Goal: Information Seeking & Learning: Learn about a topic

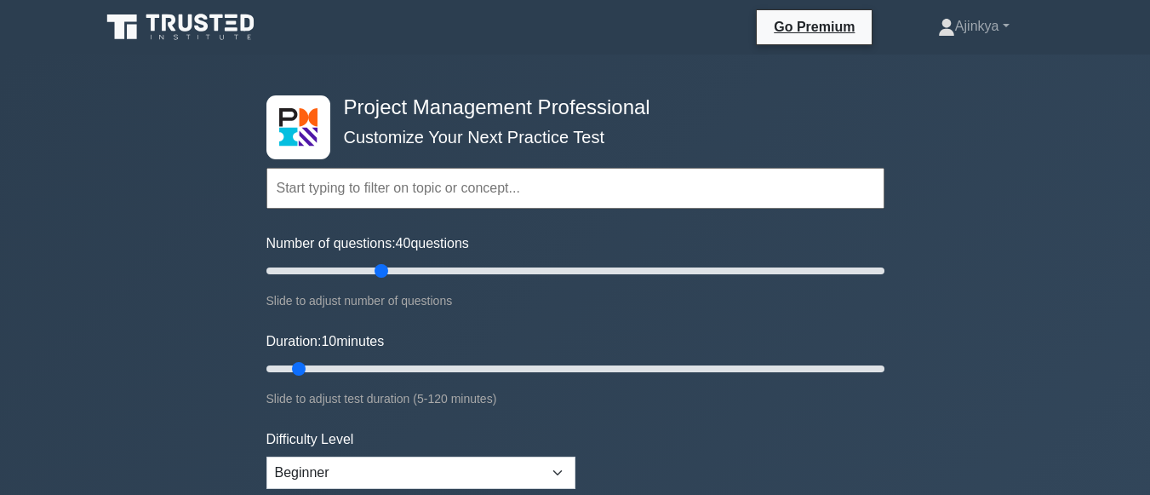
drag, startPoint x: 295, startPoint y: 274, endPoint x: 377, endPoint y: 282, distance: 82.1
type input "40"
click at [377, 281] on input "Number of questions: 40 questions" at bounding box center [575, 271] width 618 height 20
drag, startPoint x: 297, startPoint y: 367, endPoint x: 388, endPoint y: 366, distance: 91.1
click at [388, 366] on input "Duration: 25 minutes" at bounding box center [575, 368] width 618 height 20
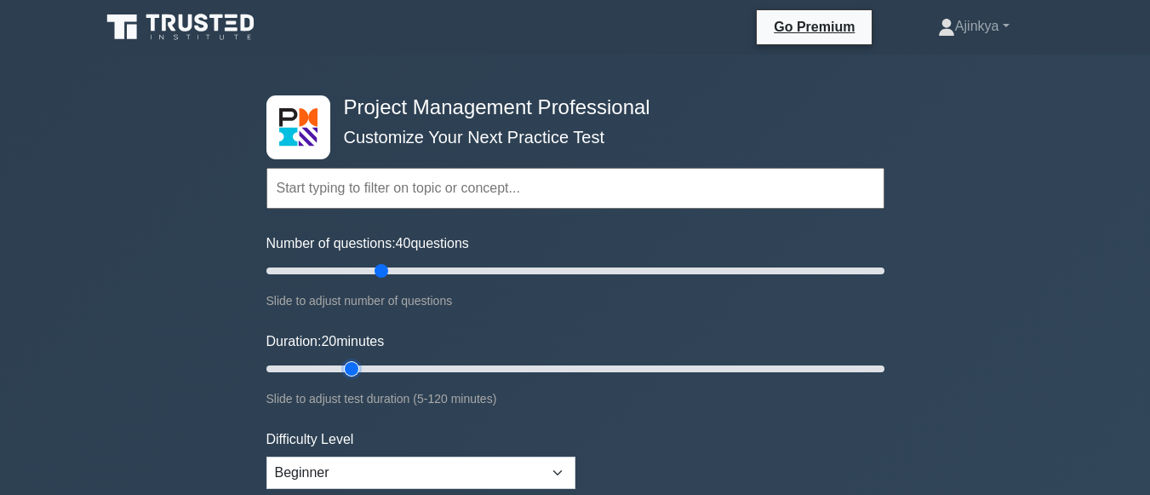
drag, startPoint x: 378, startPoint y: 362, endPoint x: 340, endPoint y: 361, distance: 38.3
click at [340, 361] on input "Duration: 20 minutes" at bounding box center [575, 368] width 618 height 20
drag, startPoint x: 352, startPoint y: 364, endPoint x: 398, endPoint y: 364, distance: 46.0
type input "30"
click at [398, 364] on input "Duration: 30 minutes" at bounding box center [575, 368] width 618 height 20
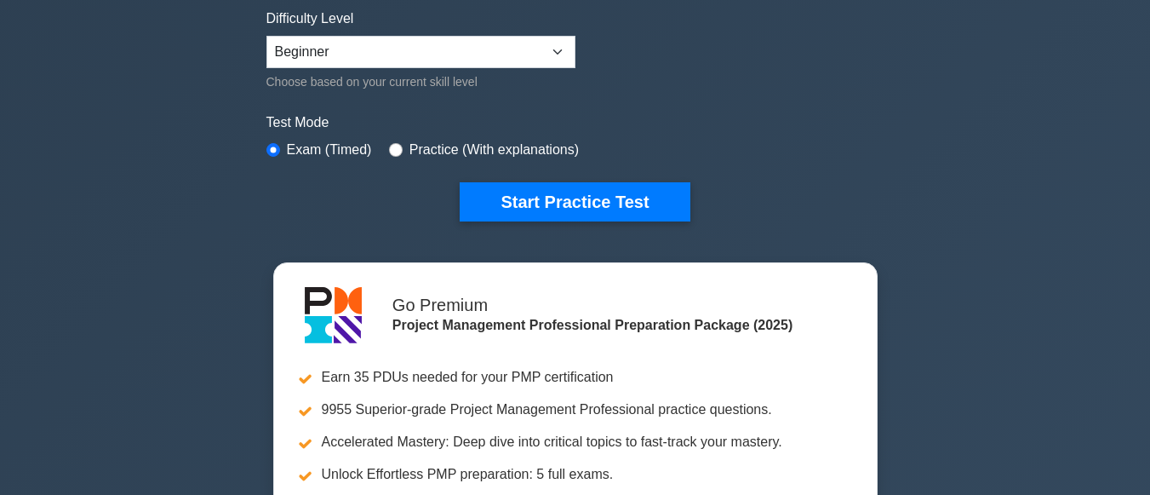
scroll to position [364, 0]
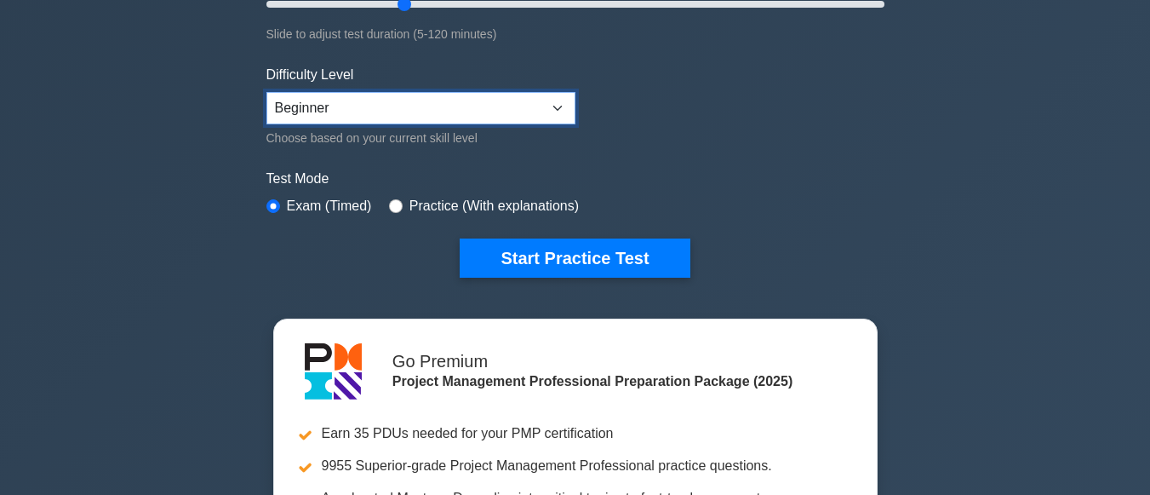
click at [561, 109] on select "Beginner Intermediate Expert" at bounding box center [420, 108] width 309 height 32
select select "intermediate"
click at [266, 92] on select "Beginner Intermediate Expert" at bounding box center [420, 108] width 309 height 32
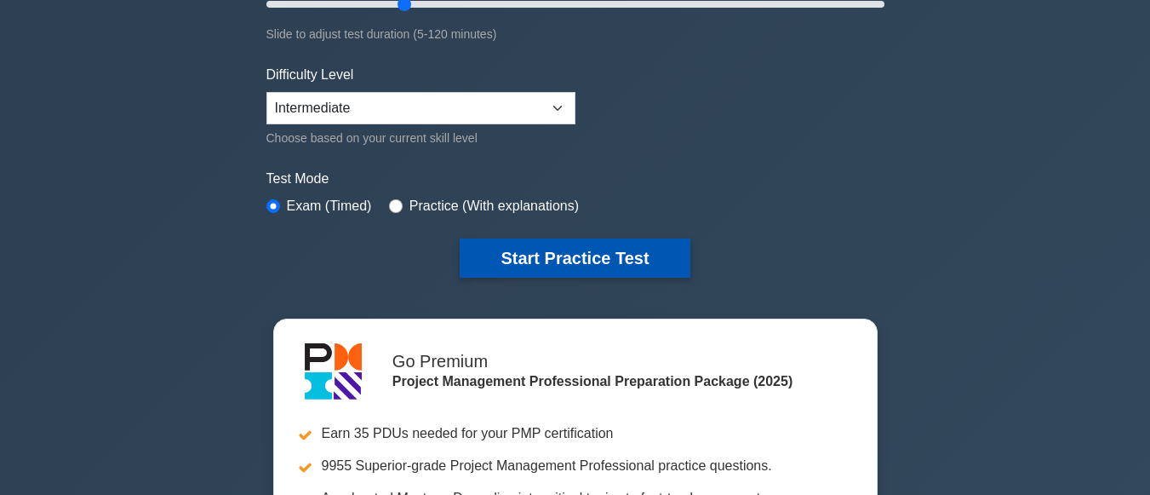
click at [551, 258] on button "Start Practice Test" at bounding box center [575, 257] width 230 height 39
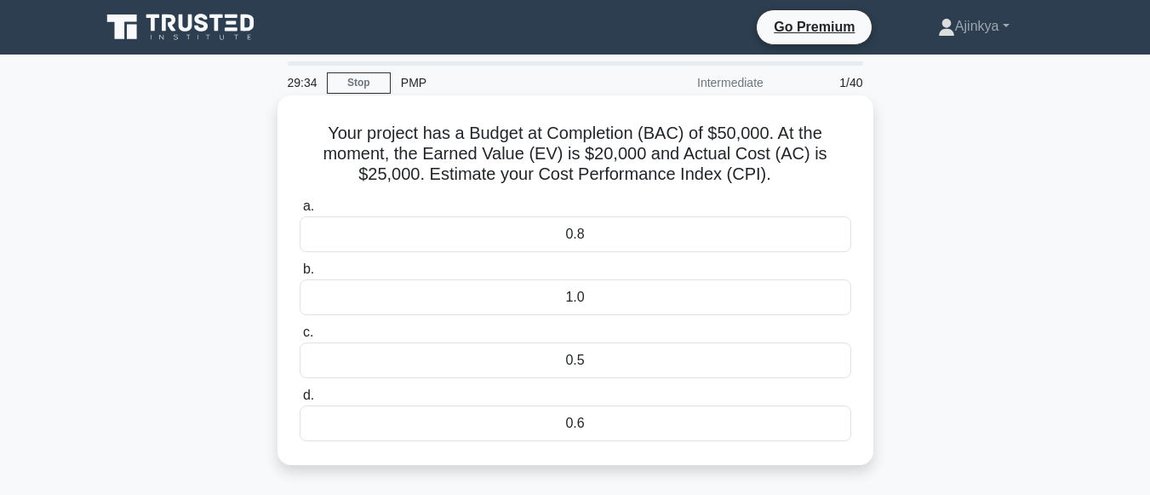
click at [585, 420] on div "0.6" at bounding box center [576, 423] width 552 height 36
click at [300, 401] on input "d. 0.6" at bounding box center [300, 395] width 0 height 11
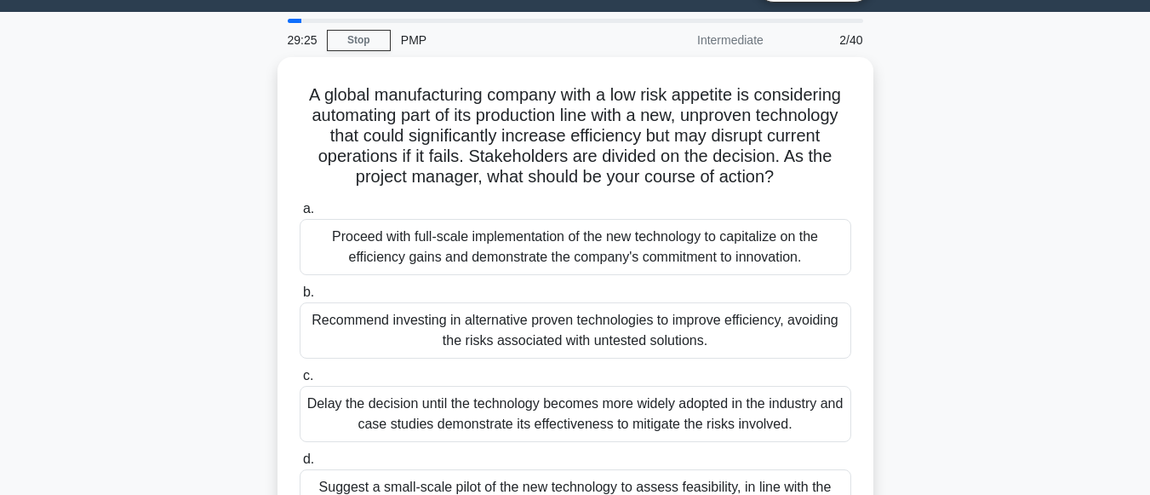
scroll to position [47, 0]
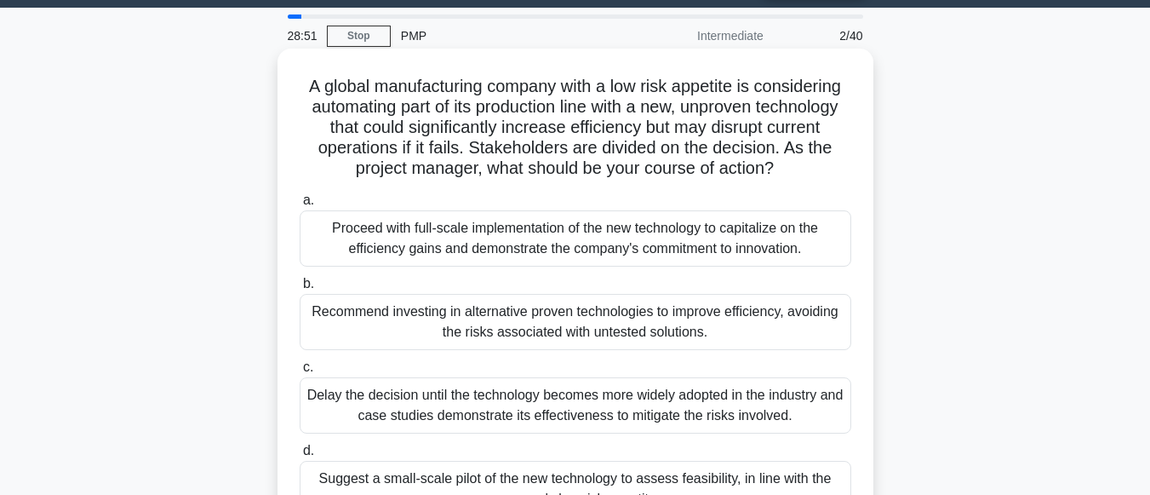
click at [721, 416] on div "Delay the decision until the technology becomes more widely adopted in the indu…" at bounding box center [576, 405] width 552 height 56
click at [300, 373] on input "[PERSON_NAME] the decision until the technology becomes more widely adopted in …" at bounding box center [300, 367] width 0 height 11
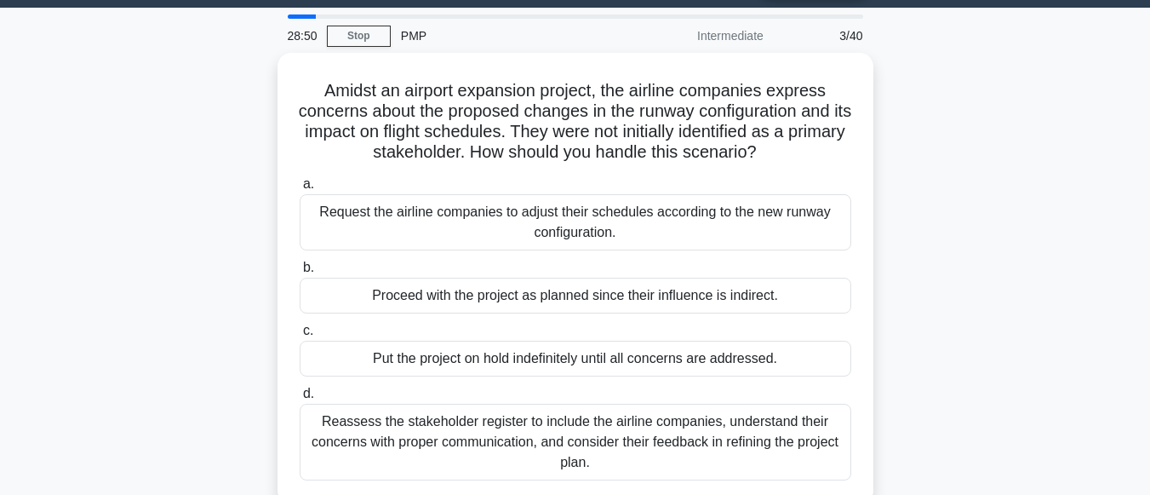
scroll to position [0, 0]
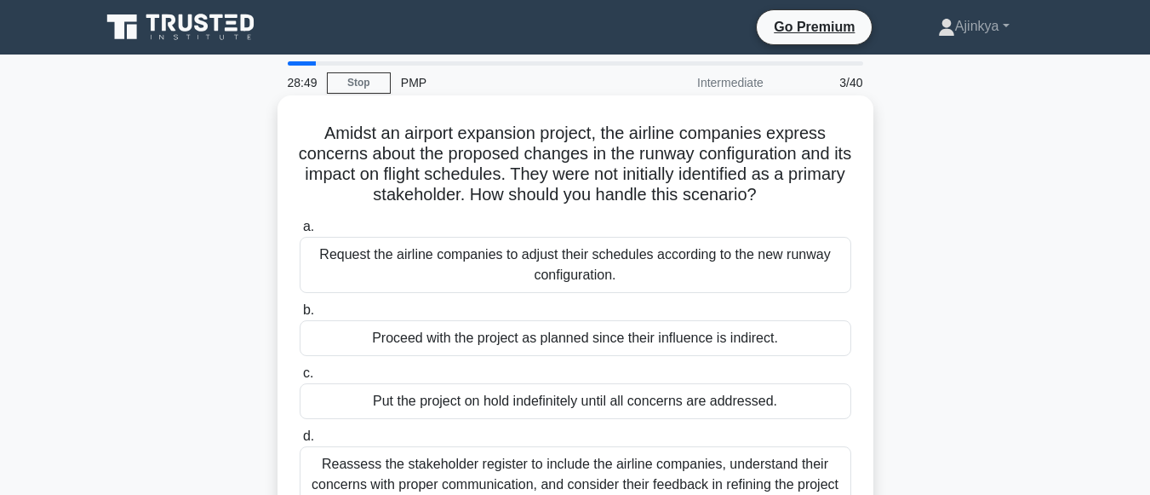
click at [661, 264] on div "Request the airline companies to adjust their schedules according to the new ru…" at bounding box center [576, 265] width 552 height 56
click at [300, 232] on input "a. Request the airline companies to adjust their schedules according to the new…" at bounding box center [300, 226] width 0 height 11
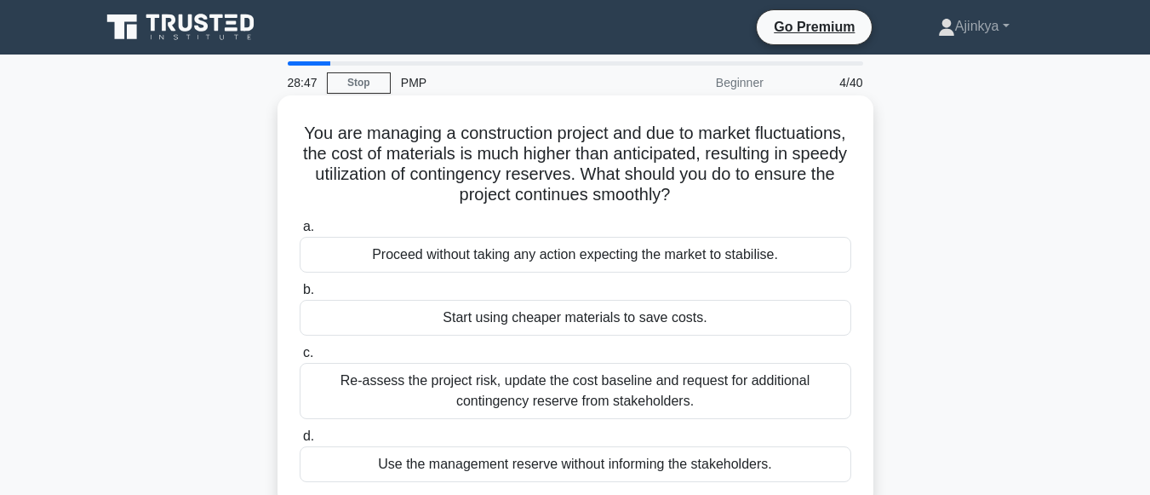
click at [607, 326] on div "Start using cheaper materials to save costs." at bounding box center [576, 318] width 552 height 36
click at [300, 295] on input "b. Start using cheaper materials to save costs." at bounding box center [300, 289] width 0 height 11
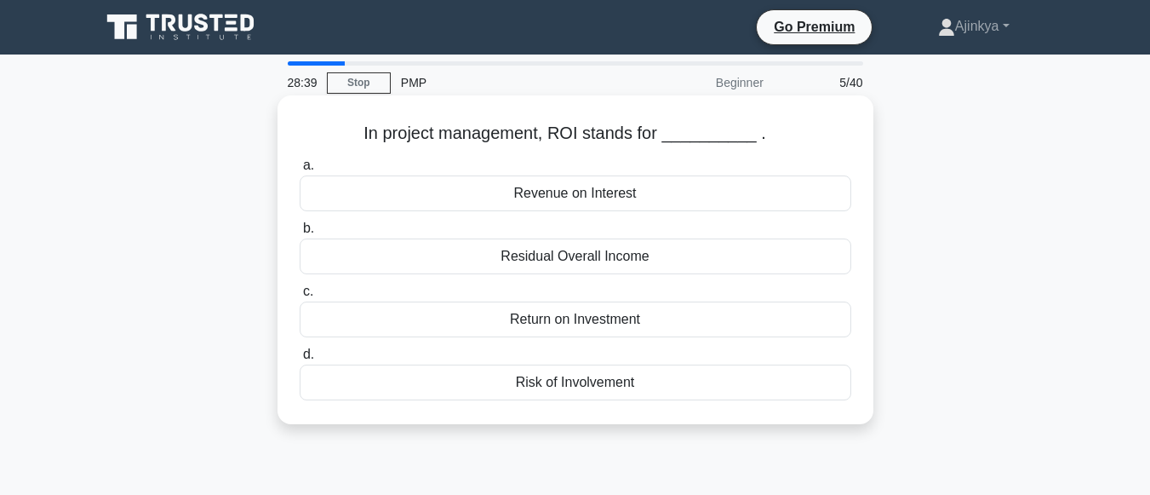
click at [576, 312] on div "Return on Investment" at bounding box center [576, 319] width 552 height 36
click at [300, 297] on input "c. Return on Investment" at bounding box center [300, 291] width 0 height 11
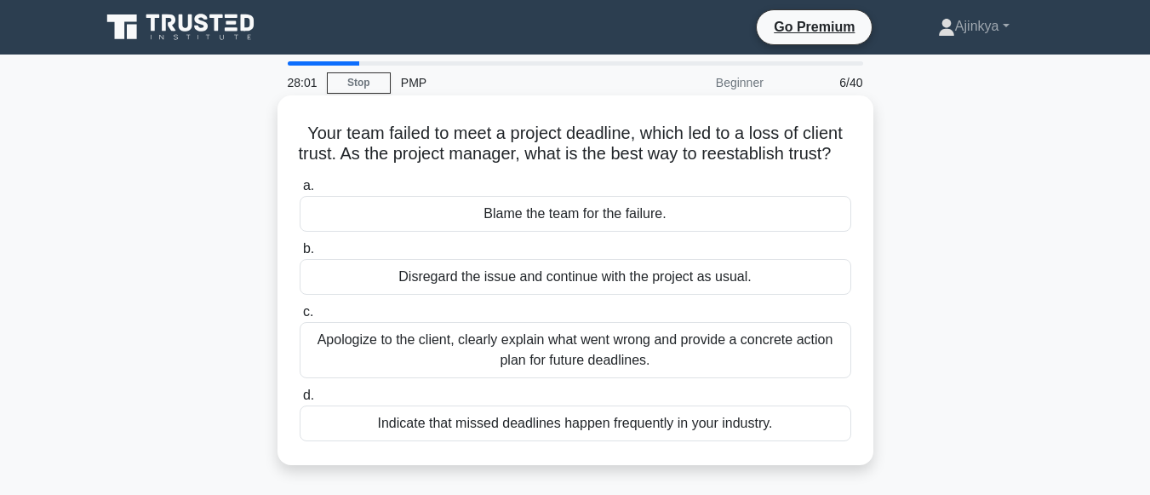
click at [586, 360] on div "Apologize to the client, clearly explain what went wrong and provide a concrete…" at bounding box center [576, 350] width 552 height 56
click at [300, 318] on input "c. Apologize to the client, clearly explain what went wrong and provide a concr…" at bounding box center [300, 312] width 0 height 11
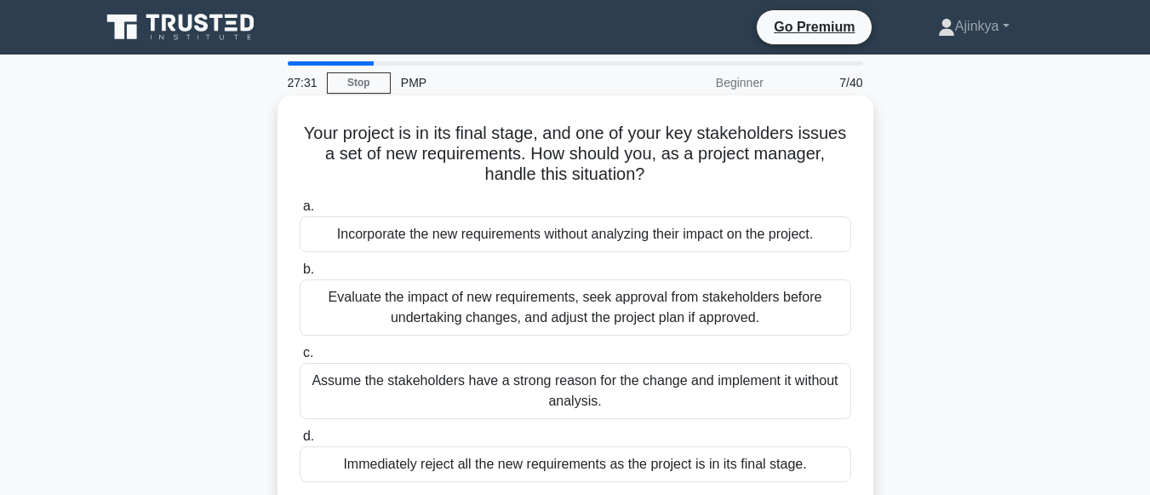
click at [577, 324] on div "Evaluate the impact of new requirements, seek approval from stakeholders before…" at bounding box center [576, 307] width 552 height 56
click at [300, 275] on input "b. Evaluate the impact of new requirements, seek approval from stakeholders bef…" at bounding box center [300, 269] width 0 height 11
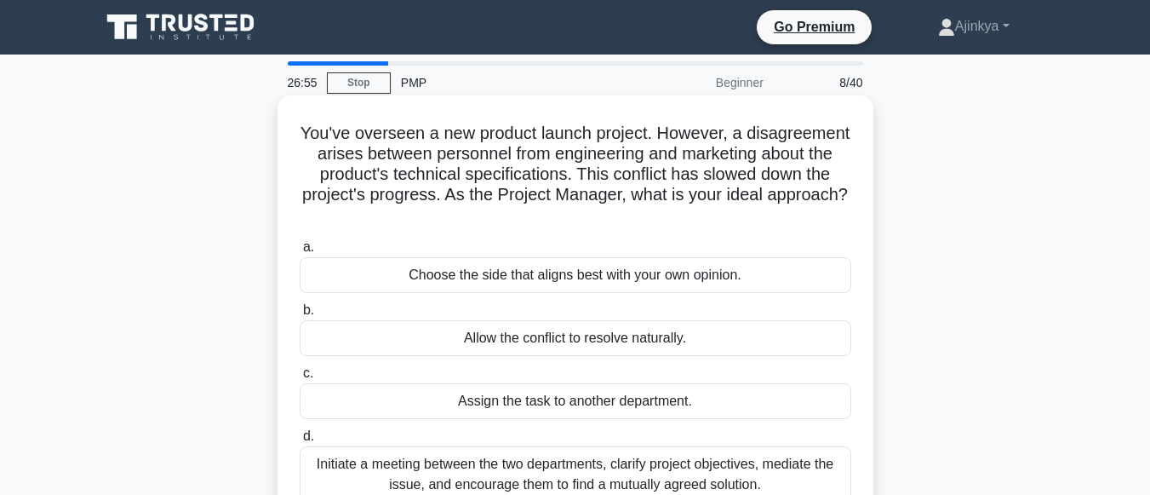
click at [566, 484] on div "Initiate a meeting between the two departments, clarify project objectives, med…" at bounding box center [576, 474] width 552 height 56
click at [300, 442] on input "d. Initiate a meeting between the two departments, clarify project objectives, …" at bounding box center [300, 436] width 0 height 11
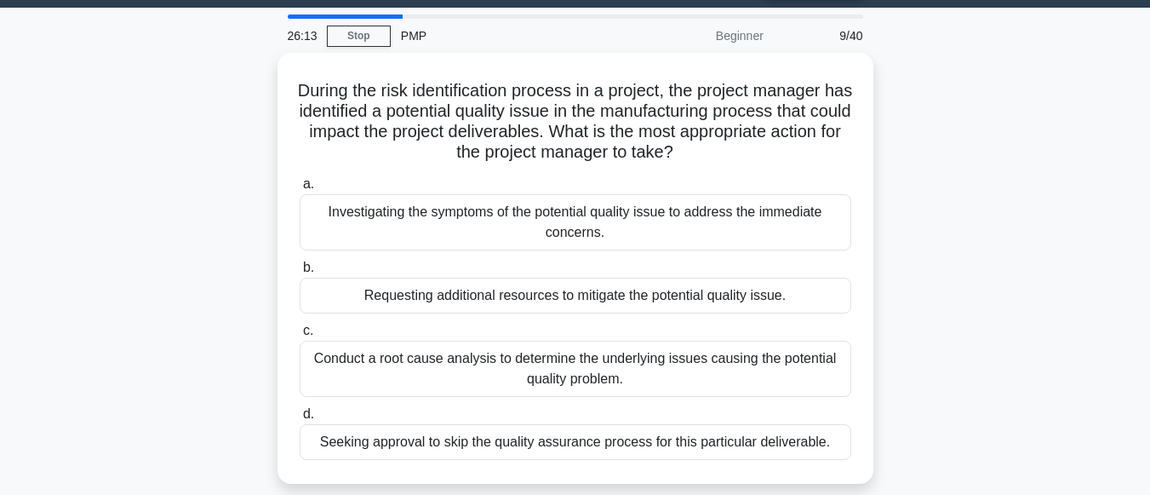
scroll to position [67, 0]
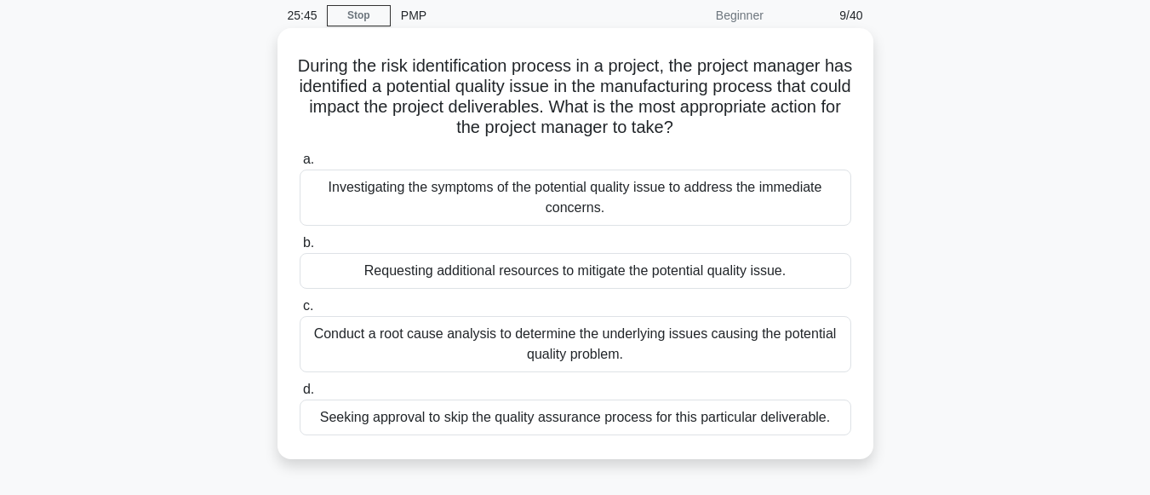
click at [768, 384] on label "d. Seeking approval to skip the quality assurance process for this particular d…" at bounding box center [576, 407] width 552 height 56
click at [300, 384] on input "d. Seeking approval to skip the quality assurance process for this particular d…" at bounding box center [300, 389] width 0 height 11
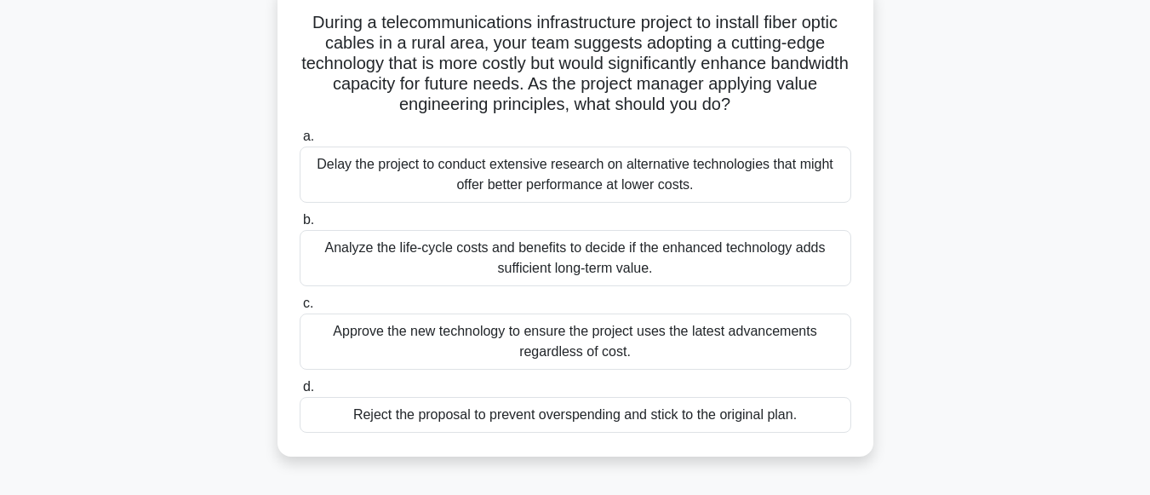
scroll to position [117, 0]
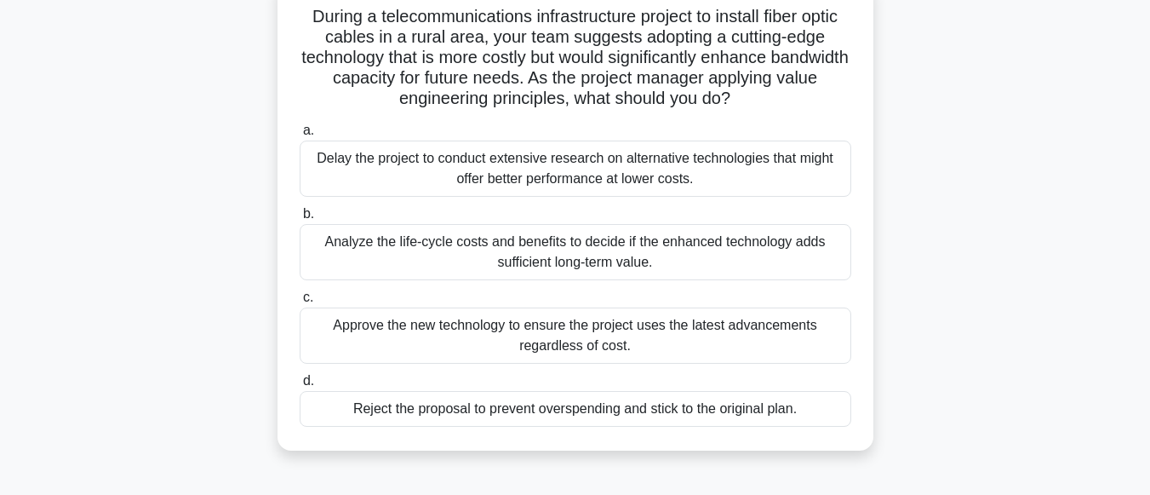
click at [710, 251] on div "Analyze the life-cycle costs and benefits to decide if the enhanced technology …" at bounding box center [576, 252] width 552 height 56
click at [300, 220] on input "b. Analyze the life-cycle costs and benefits to decide if the enhanced technolo…" at bounding box center [300, 214] width 0 height 11
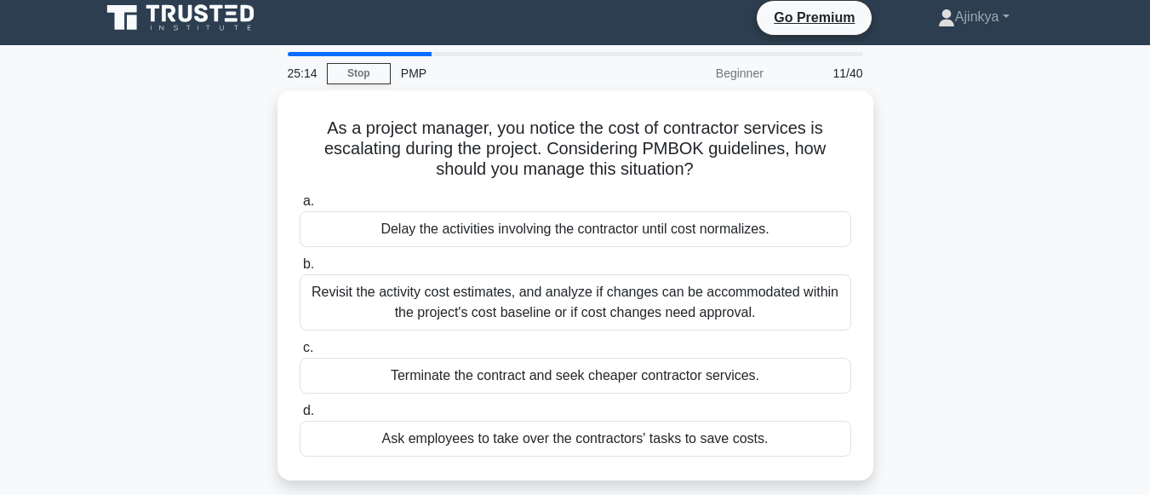
scroll to position [0, 0]
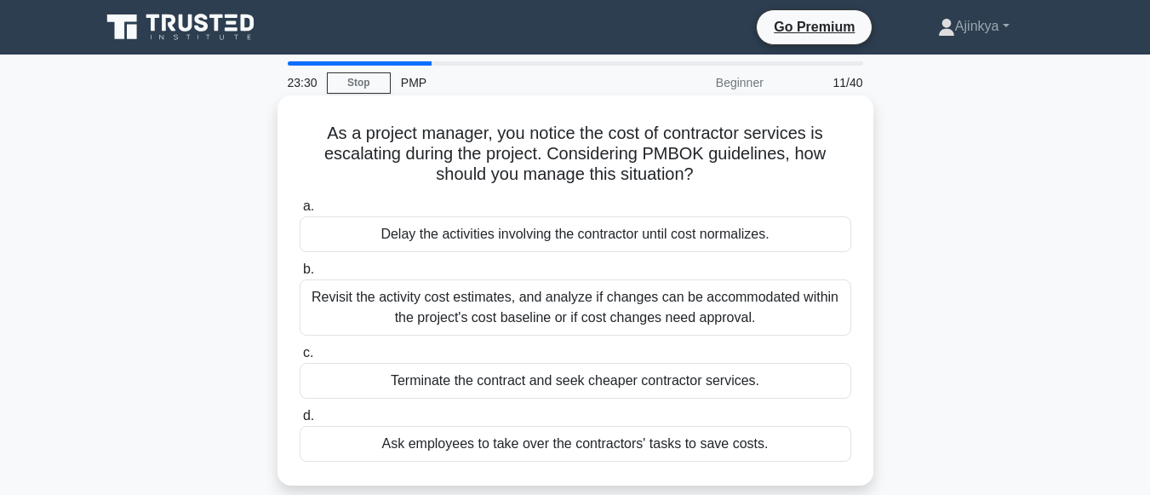
click at [683, 298] on div "Revisit the activity cost estimates, and analyze if changes can be accommodated…" at bounding box center [576, 307] width 552 height 56
click at [300, 275] on input "b. Revisit the activity cost estimates, and analyze if changes can be accommoda…" at bounding box center [300, 269] width 0 height 11
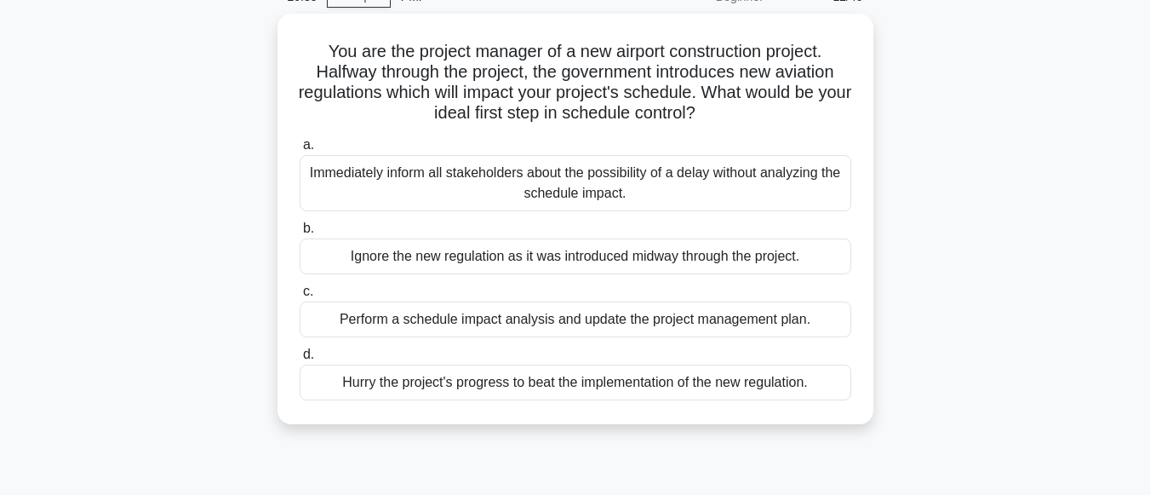
scroll to position [88, 0]
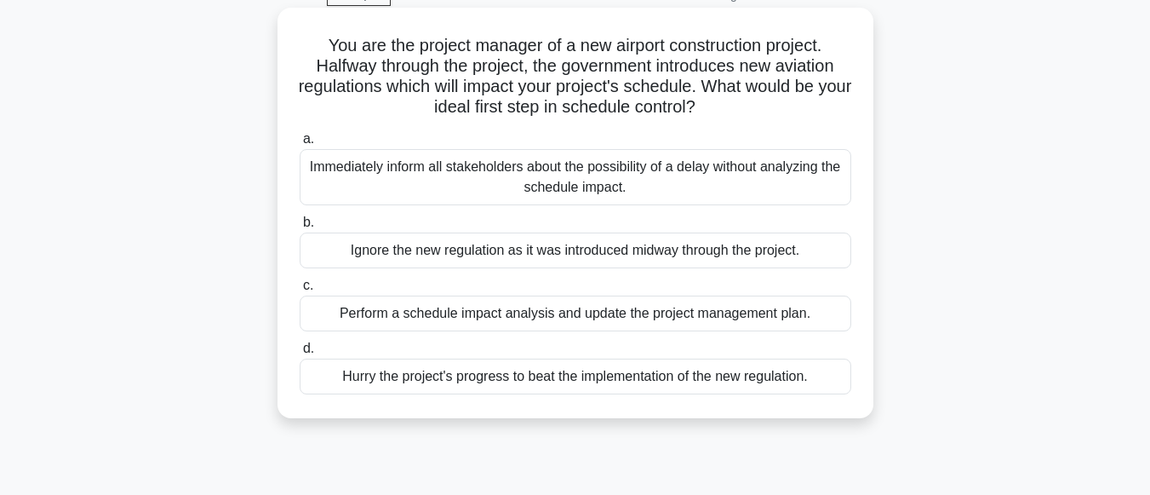
click at [596, 254] on div "Ignore the new regulation as it was introduced midway through the project." at bounding box center [576, 250] width 552 height 36
click at [300, 228] on input "b. Ignore the new regulation as it was introduced midway through the project." at bounding box center [300, 222] width 0 height 11
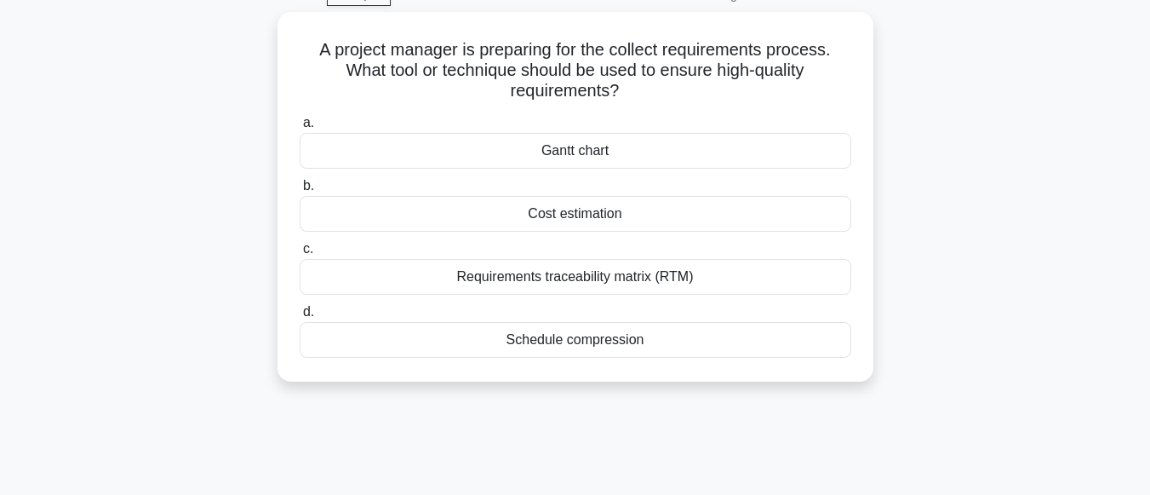
scroll to position [0, 0]
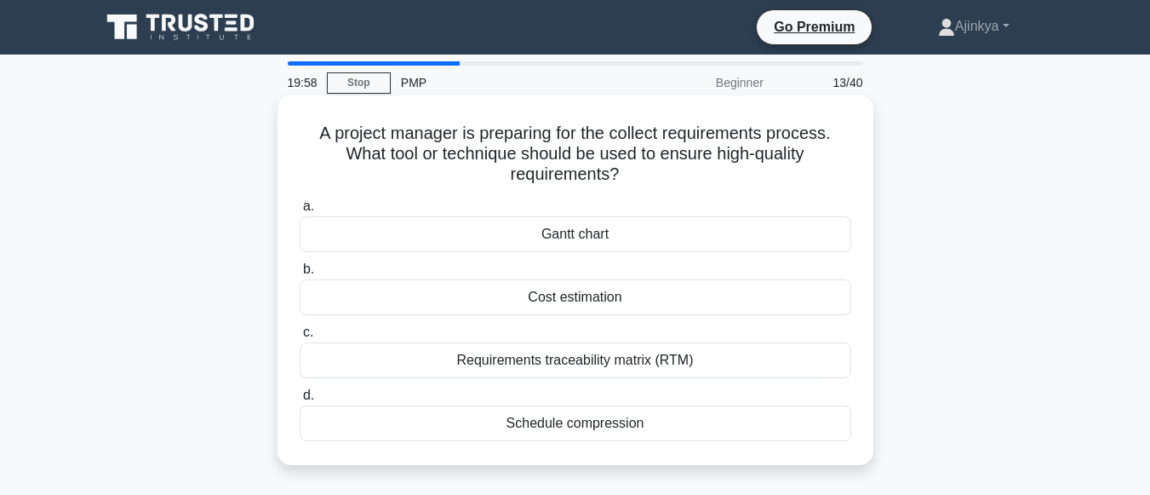
click at [606, 242] on div "Gantt chart" at bounding box center [576, 234] width 552 height 36
click at [300, 212] on input "[PERSON_NAME] chart" at bounding box center [300, 206] width 0 height 11
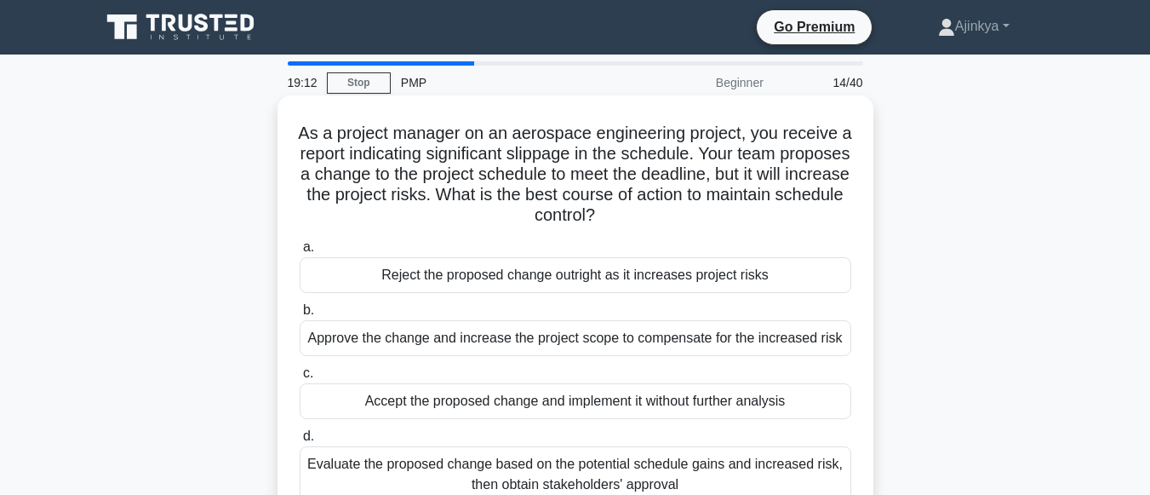
click at [631, 468] on div "Evaluate the proposed change based on the potential schedule gains and increase…" at bounding box center [576, 474] width 552 height 56
click at [300, 442] on input "d. Evaluate the proposed change based on the potential schedule gains and incre…" at bounding box center [300, 436] width 0 height 11
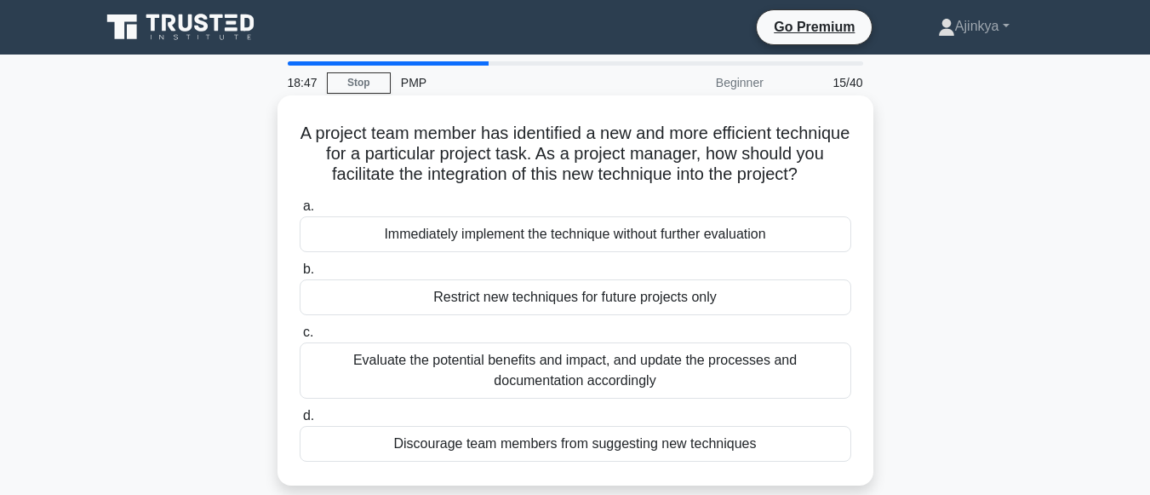
click at [494, 398] on div "Evaluate the potential benefits and impact, and update the processes and docume…" at bounding box center [576, 370] width 552 height 56
click at [300, 338] on input "c. Evaluate the potential benefits and impact, and update the processes and doc…" at bounding box center [300, 332] width 0 height 11
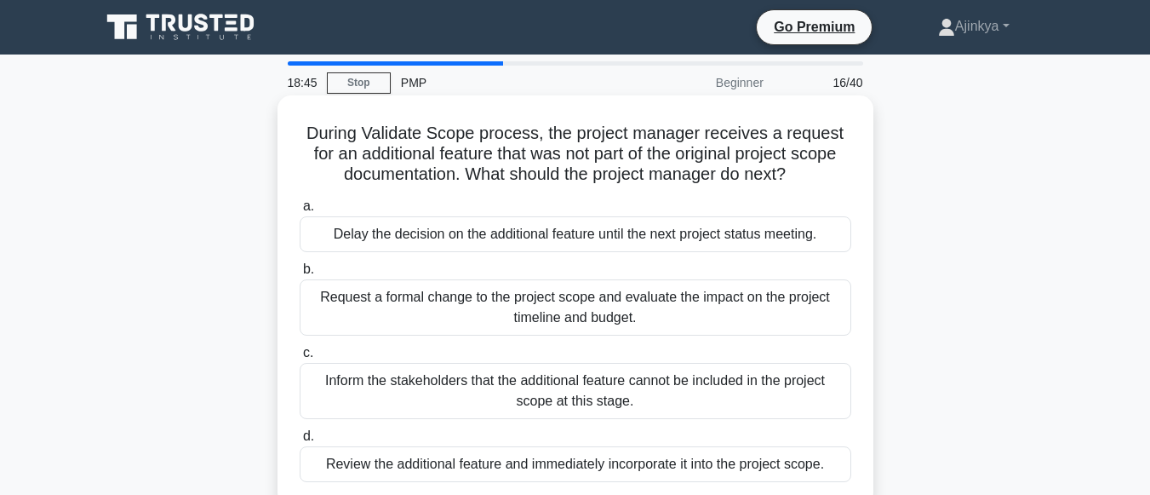
click at [578, 243] on div "Delay the decision on the additional feature until the next project status meet…" at bounding box center [576, 234] width 552 height 36
click at [300, 212] on input "a. Delay the decision on the additional feature until the next project status m…" at bounding box center [300, 206] width 0 height 11
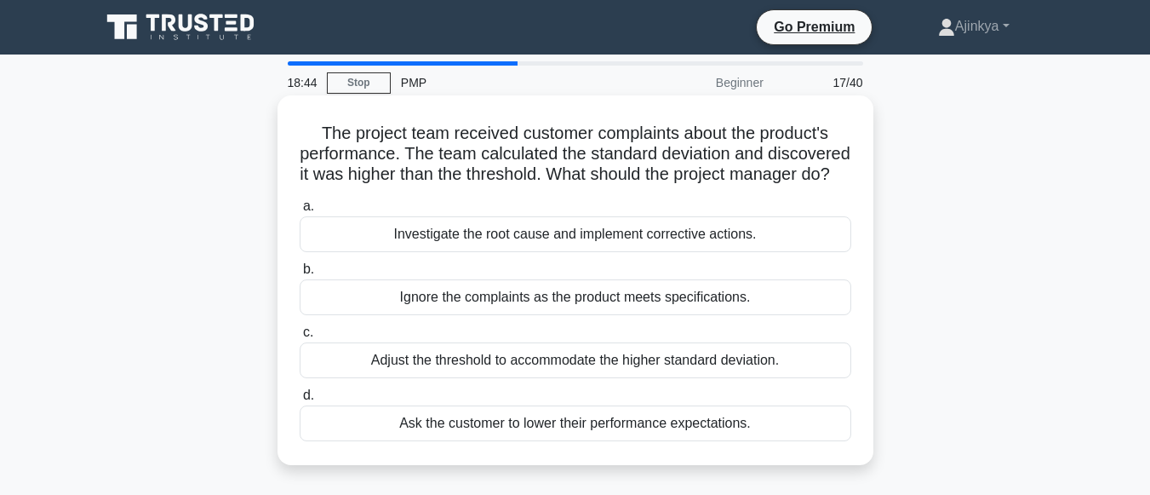
click at [561, 378] on div "Adjust the threshold to accommodate the higher standard deviation." at bounding box center [576, 360] width 552 height 36
click at [300, 338] on input "c. Adjust the threshold to accommodate the higher standard deviation." at bounding box center [300, 332] width 0 height 11
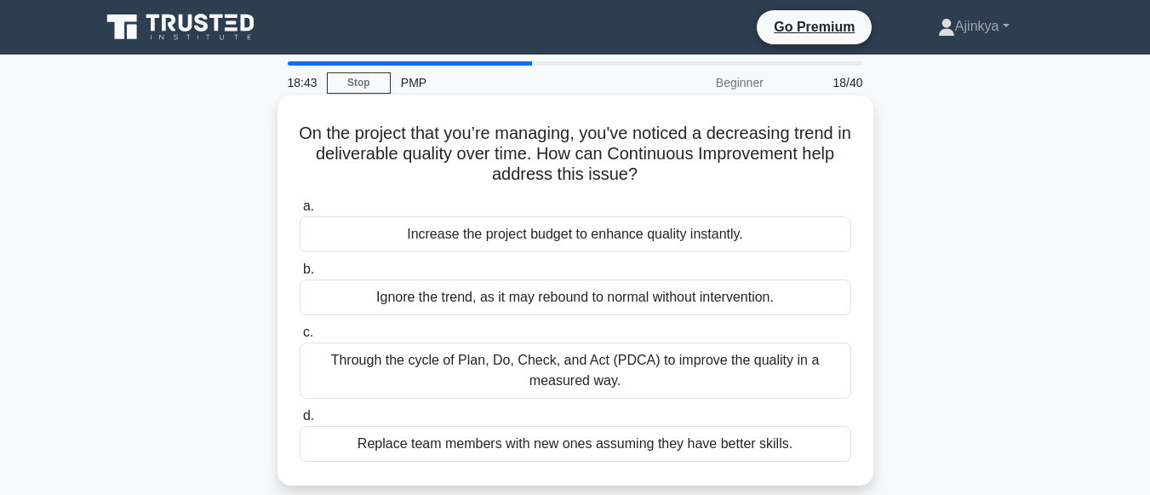
click at [560, 290] on div "Ignore the trend, as it may rebound to normal without intervention." at bounding box center [576, 297] width 552 height 36
click at [300, 275] on input "b. Ignore the trend, as it may rebound to normal without intervention." at bounding box center [300, 269] width 0 height 11
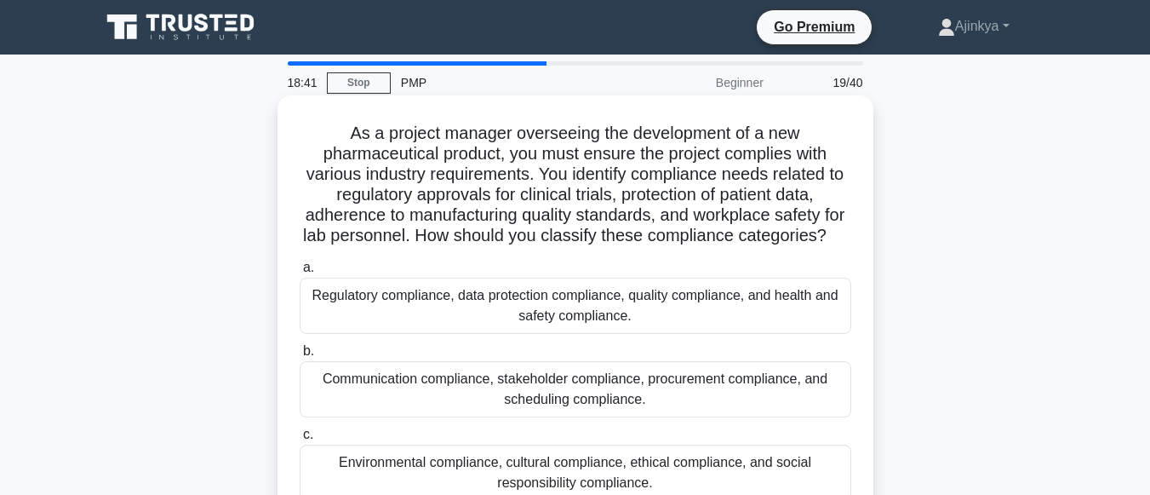
click at [559, 413] on div "Communication compliance, stakeholder compliance, procurement compliance, and s…" at bounding box center [576, 389] width 552 height 56
click at [300, 357] on input "b. Communication compliance, stakeholder compliance, procurement compliance, an…" at bounding box center [300, 351] width 0 height 11
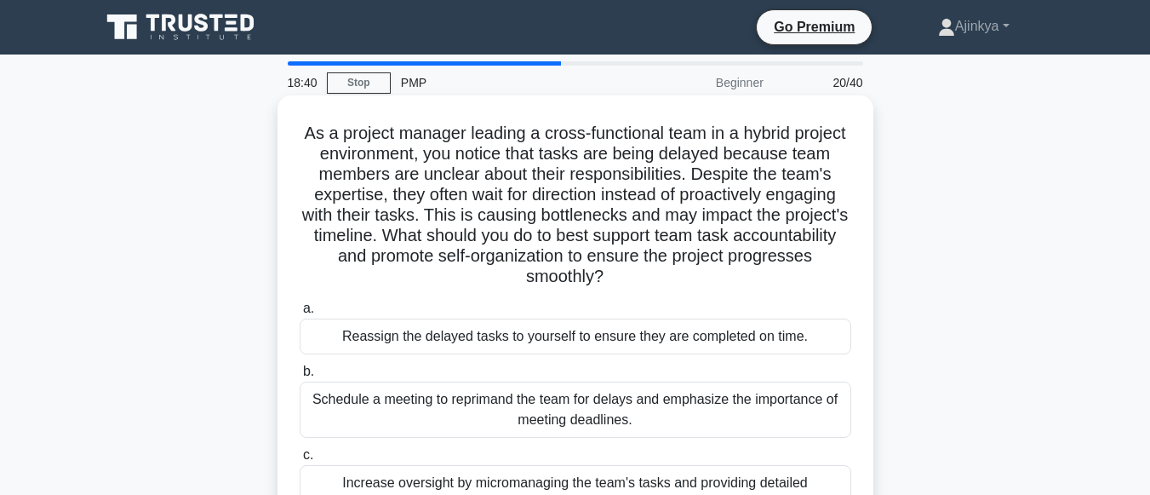
click at [551, 473] on div "Increase oversight by micromanaging the team's tasks and providing detailed ins…" at bounding box center [576, 493] width 552 height 56
click at [300, 461] on input "c. Increase oversight by micromanaging the team's tasks and providing detailed …" at bounding box center [300, 455] width 0 height 11
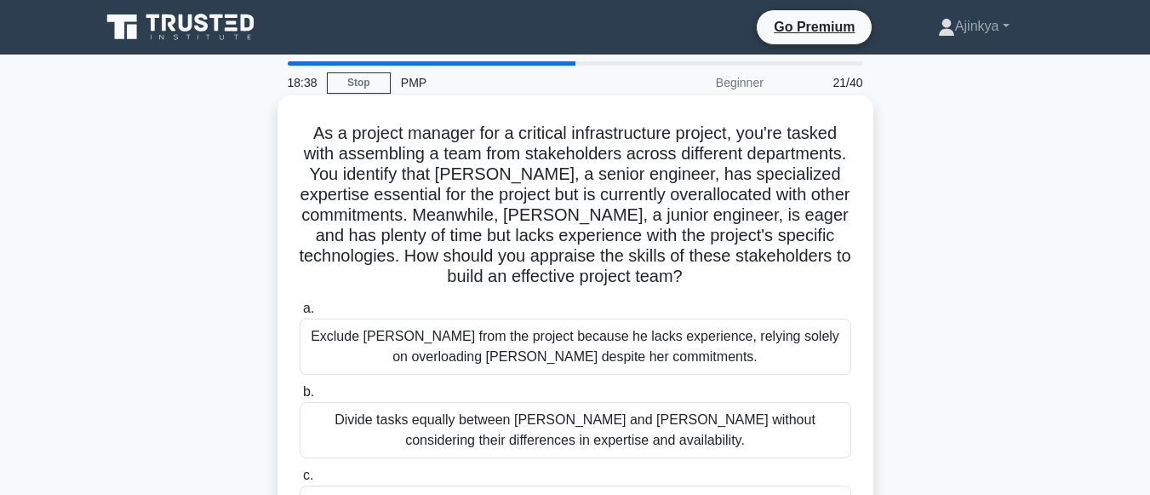
click at [704, 323] on div "Exclude [PERSON_NAME] from the project because he lacks experience, relying sol…" at bounding box center [576, 346] width 552 height 56
click at [300, 314] on input "a. Exclude [PERSON_NAME] from the project because he lacks experience, relying …" at bounding box center [300, 308] width 0 height 11
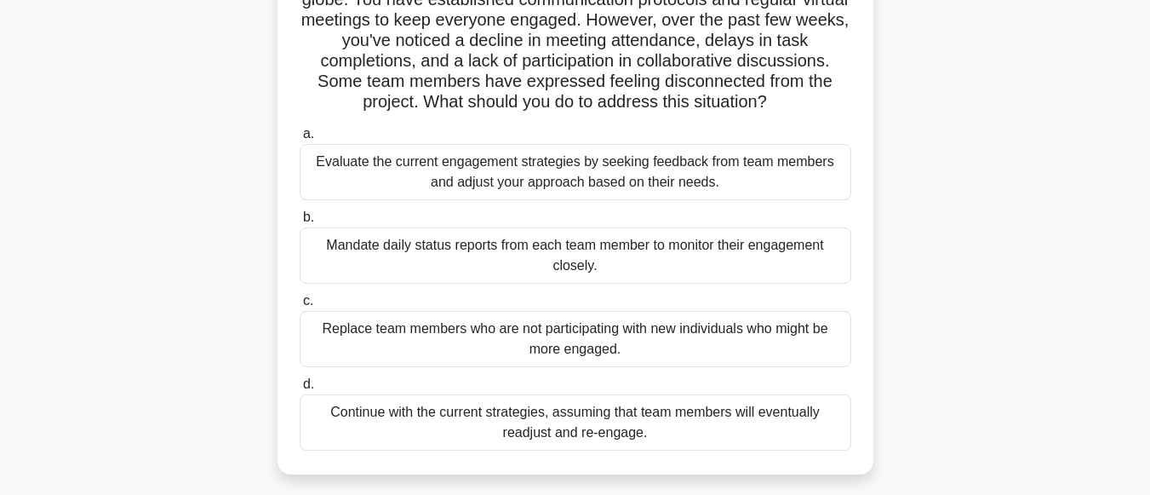
scroll to position [182, 0]
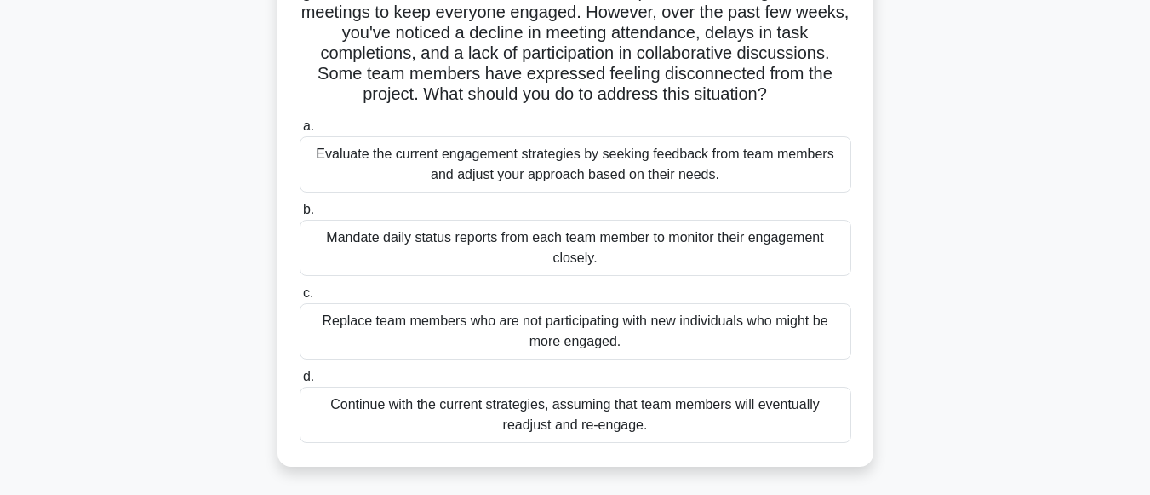
click at [679, 311] on div "Replace team members who are not participating with new individuals who might b…" at bounding box center [576, 331] width 552 height 56
click at [300, 299] on input "c. Replace team members who are not participating with new individuals who migh…" at bounding box center [300, 293] width 0 height 11
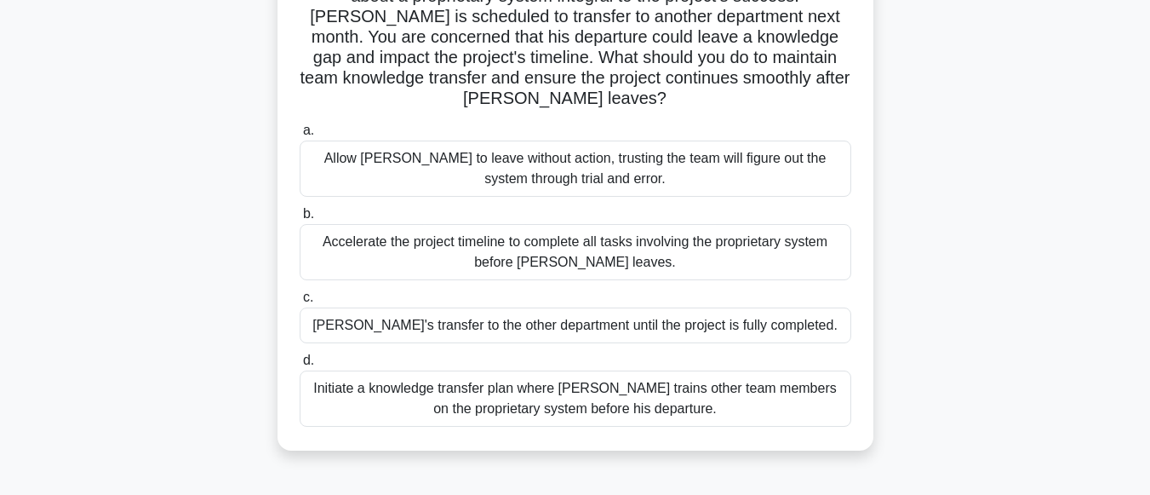
scroll to position [0, 0]
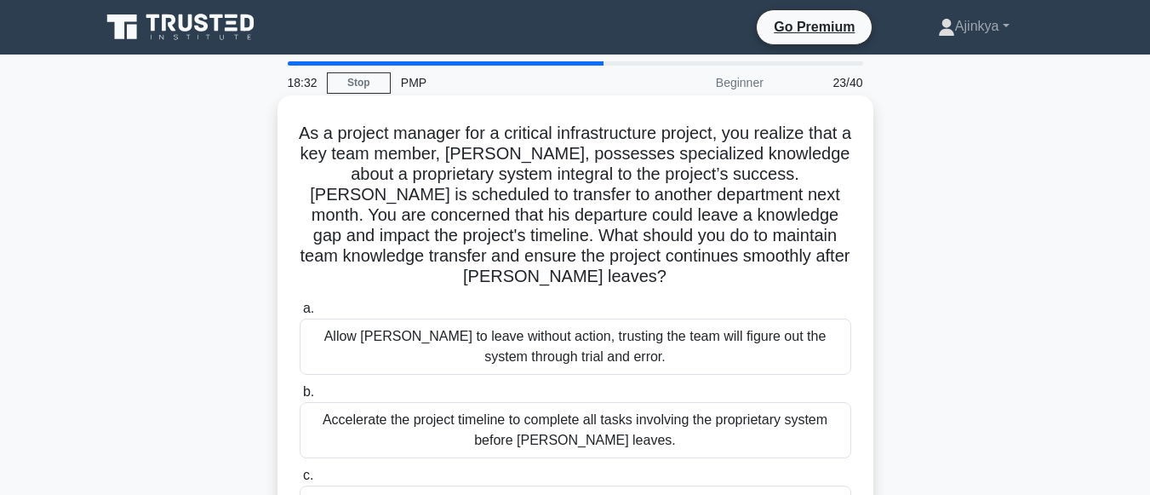
click at [610, 335] on div "Allow [PERSON_NAME] to leave without action, trusting the team will figure out …" at bounding box center [576, 346] width 552 height 56
click at [300, 314] on input "a. Allow [PERSON_NAME] to leave without action, trusting the team will figure o…" at bounding box center [300, 308] width 0 height 11
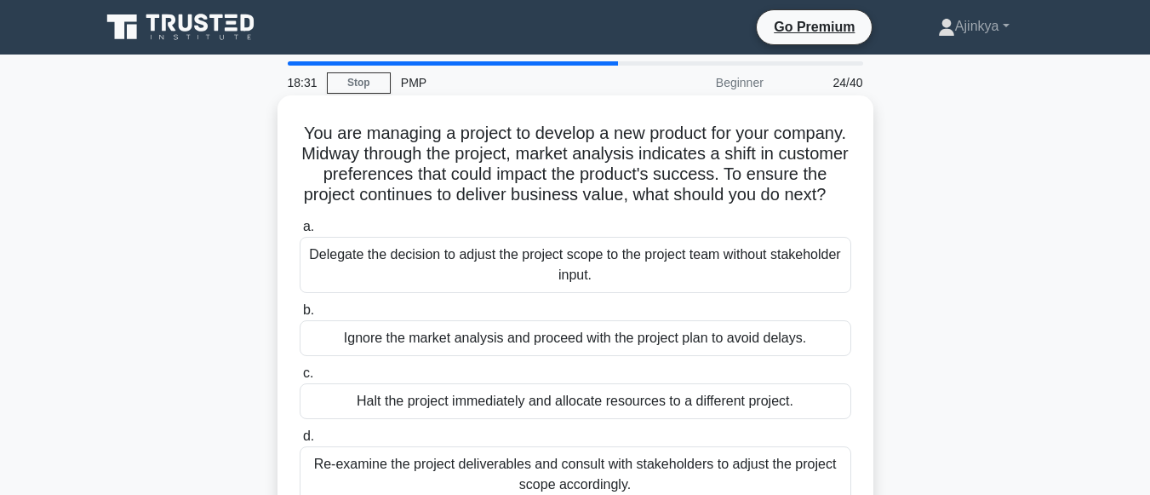
click at [563, 442] on div "a. Delegate the decision to adjust the project scope to the project team withou…" at bounding box center [575, 359] width 572 height 293
click at [555, 419] on div "Halt the project immediately and allocate resources to a different project." at bounding box center [576, 401] width 552 height 36
click at [300, 379] on input "c. Halt the project immediately and allocate resources to a different project." at bounding box center [300, 373] width 0 height 11
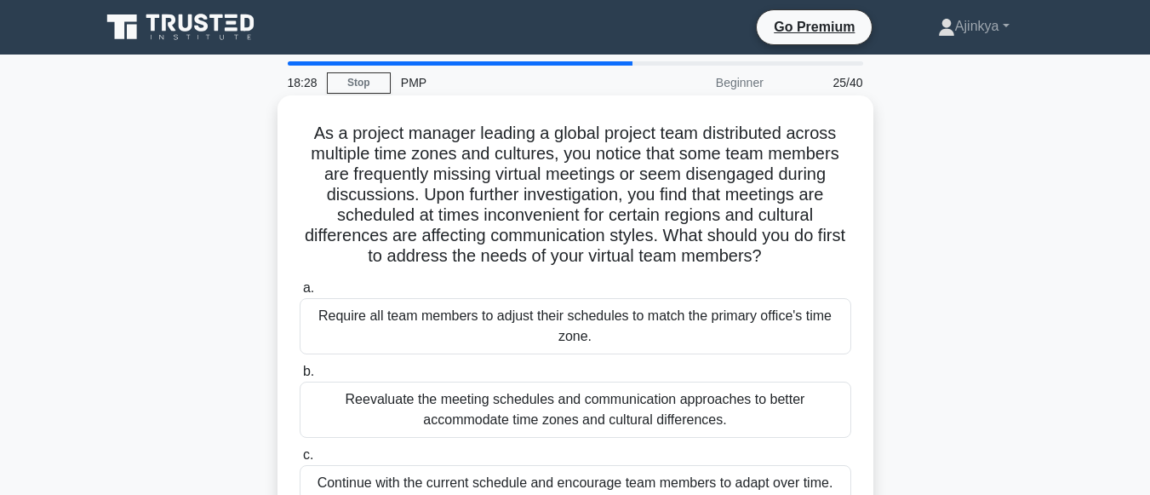
click at [548, 479] on div "Continue with the current schedule and encourage team members to adapt over tim…" at bounding box center [576, 483] width 552 height 36
click at [300, 461] on input "c. Continue with the current schedule and encourage team members to adapt over …" at bounding box center [300, 455] width 0 height 11
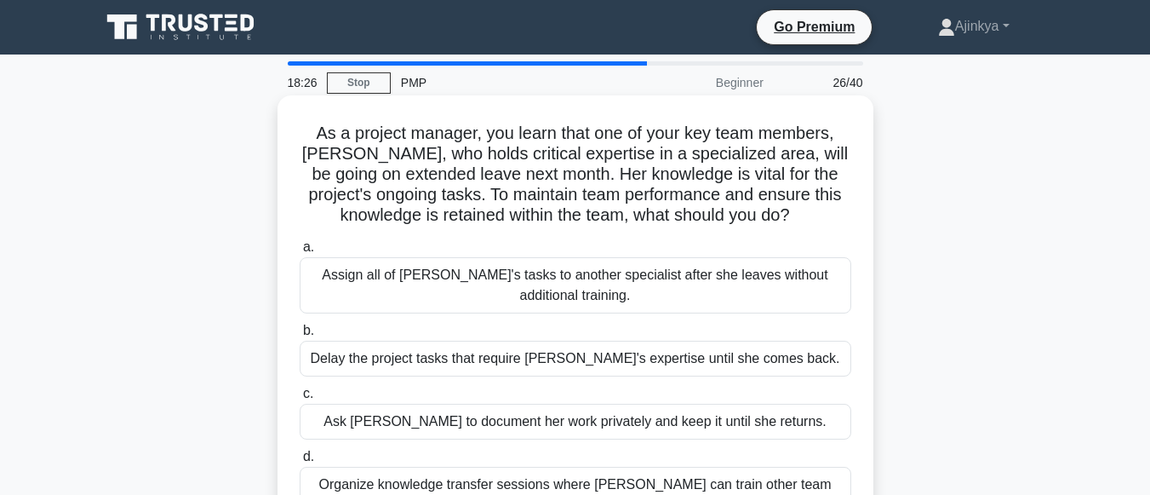
click at [530, 289] on div "Assign all of [PERSON_NAME]'s tasks to another specialist after she leaves with…" at bounding box center [576, 285] width 552 height 56
click at [300, 253] on input "a. Assign all of [PERSON_NAME]'s tasks to another specialist after she leaves w…" at bounding box center [300, 247] width 0 height 11
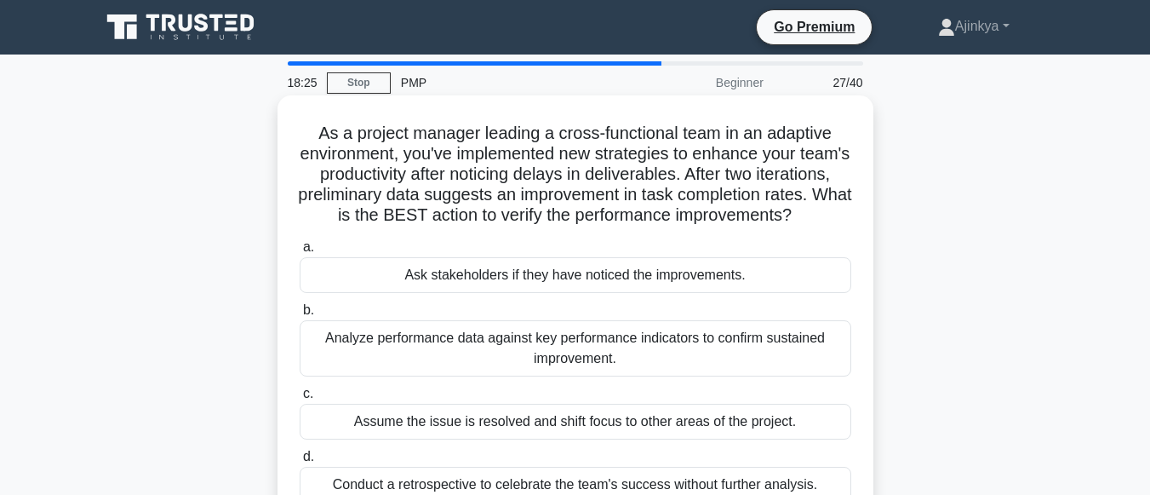
click at [532, 370] on div "Analyze performance data against key performance indicators to confirm sustaine…" at bounding box center [576, 348] width 552 height 56
click at [300, 316] on input "b. Analyze performance data against key performance indicators to confirm susta…" at bounding box center [300, 310] width 0 height 11
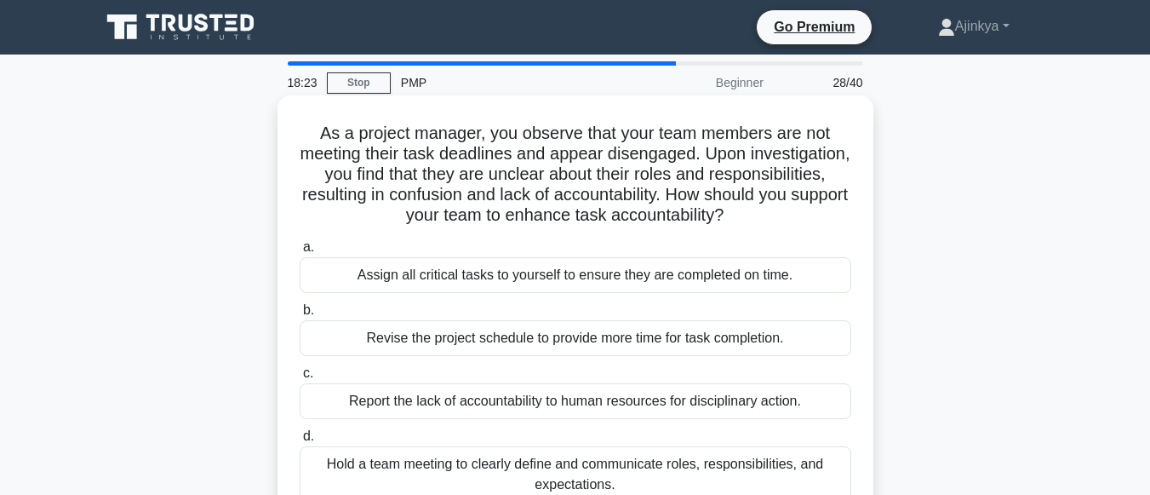
click at [531, 463] on div "Hold a team meeting to clearly define and communicate roles, responsibilities, …" at bounding box center [576, 474] width 552 height 56
click at [300, 442] on input "d. Hold a team meeting to clearly define and communicate roles, responsibilitie…" at bounding box center [300, 436] width 0 height 11
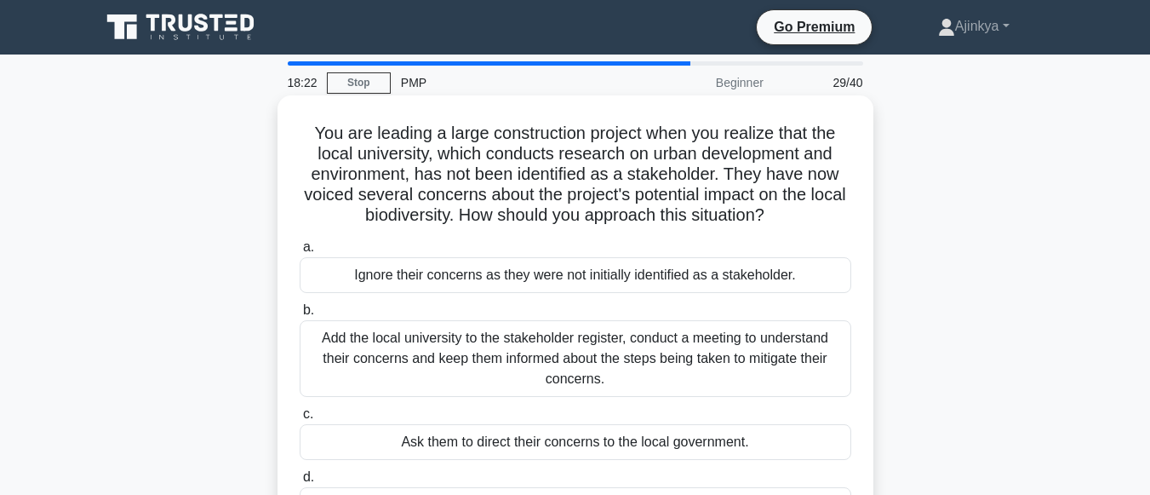
click at [572, 269] on div "Ignore their concerns as they were not initially identified as a stakeholder." at bounding box center [576, 275] width 552 height 36
click at [300, 253] on input "a. Ignore their concerns as they were not initially identified as a stakeholder." at bounding box center [300, 247] width 0 height 11
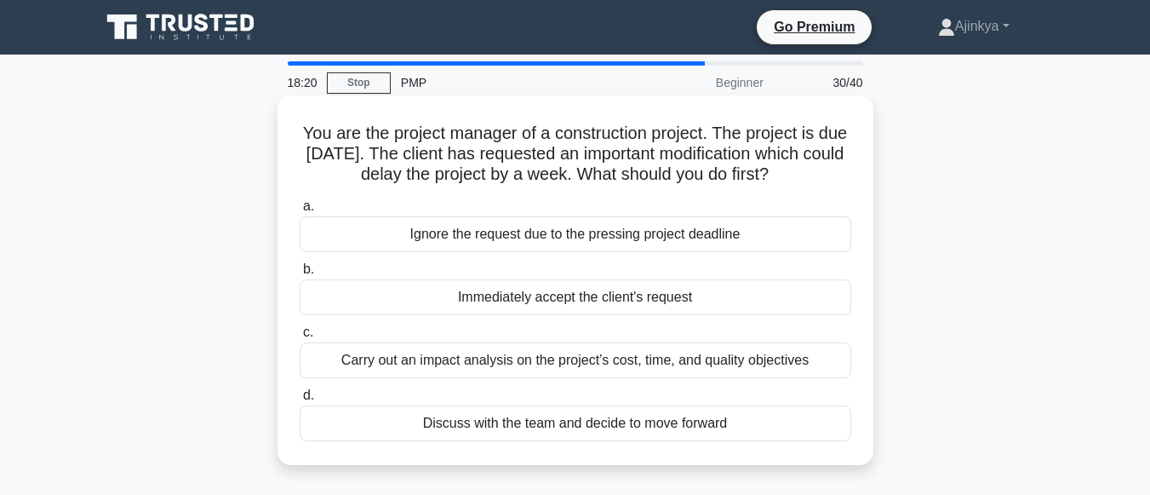
click at [553, 354] on div "Carry out an impact analysis on the project’s cost, time, and quality objectives" at bounding box center [576, 360] width 552 height 36
click at [300, 338] on input "c. Carry out an impact analysis on the project’s cost, time, and quality object…" at bounding box center [300, 332] width 0 height 11
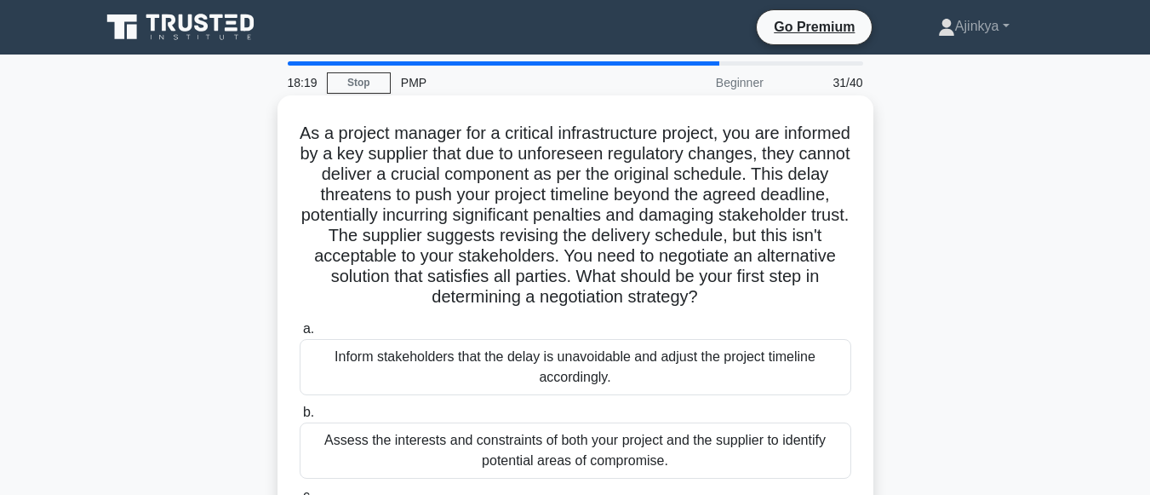
click at [451, 352] on div "Inform stakeholders that the delay is unavoidable and adjust the project timeli…" at bounding box center [576, 367] width 552 height 56
click at [300, 335] on input "a. Inform stakeholders that the delay is unavoidable and adjust the project tim…" at bounding box center [300, 329] width 0 height 11
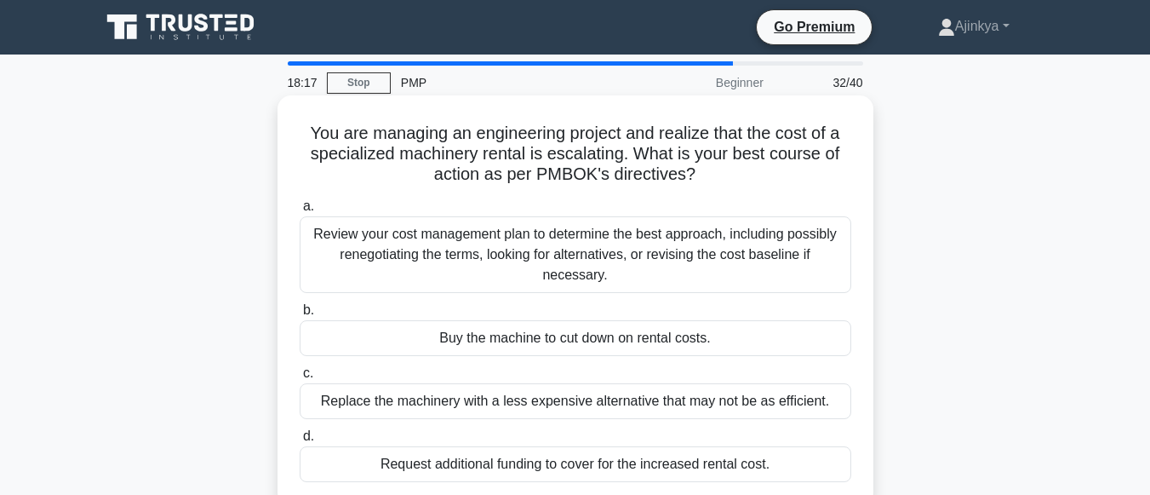
click at [500, 460] on div "Request additional funding to cover for the increased rental cost." at bounding box center [576, 464] width 552 height 36
click at [300, 442] on input "d. Request additional funding to cover for the increased rental cost." at bounding box center [300, 436] width 0 height 11
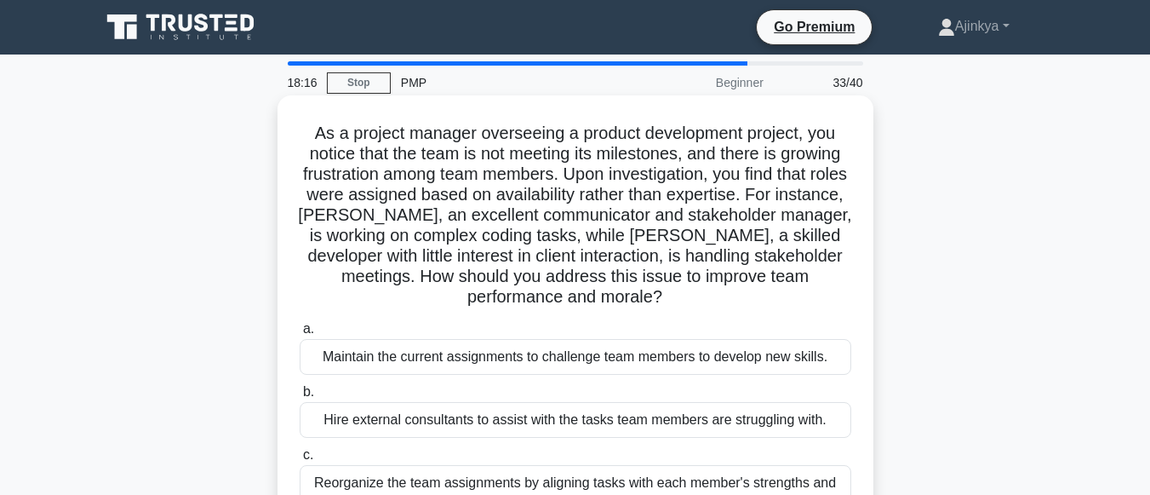
click at [464, 422] on div "Hire external consultants to assist with the tasks team members are struggling …" at bounding box center [576, 420] width 552 height 36
click at [300, 398] on input "b. Hire external consultants to assist with the tasks team members are struggli…" at bounding box center [300, 392] width 0 height 11
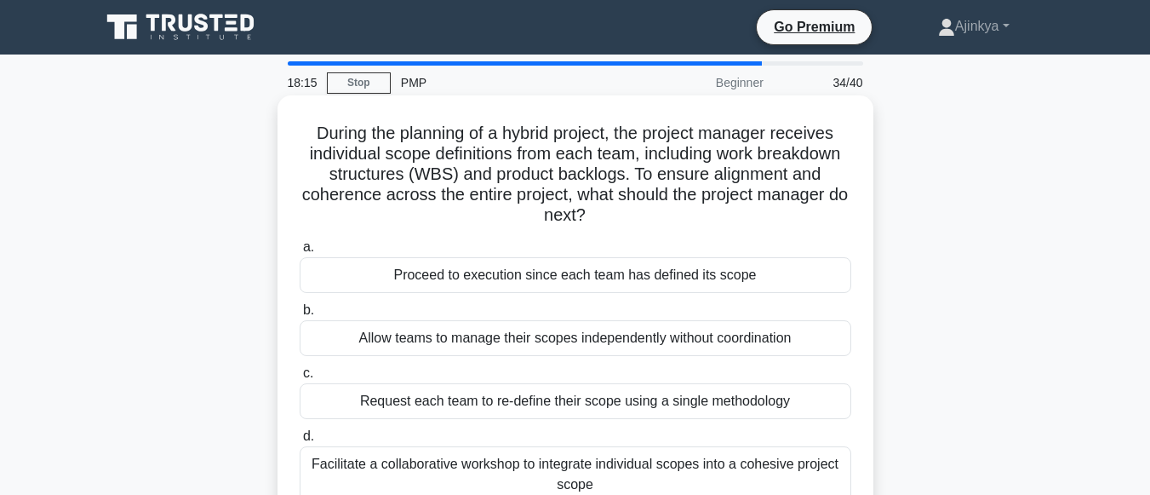
click at [459, 407] on div "Request each team to re-define their scope using a single methodology" at bounding box center [576, 401] width 552 height 36
click at [300, 379] on input "c. Request each team to re-define their scope using a single methodology" at bounding box center [300, 373] width 0 height 11
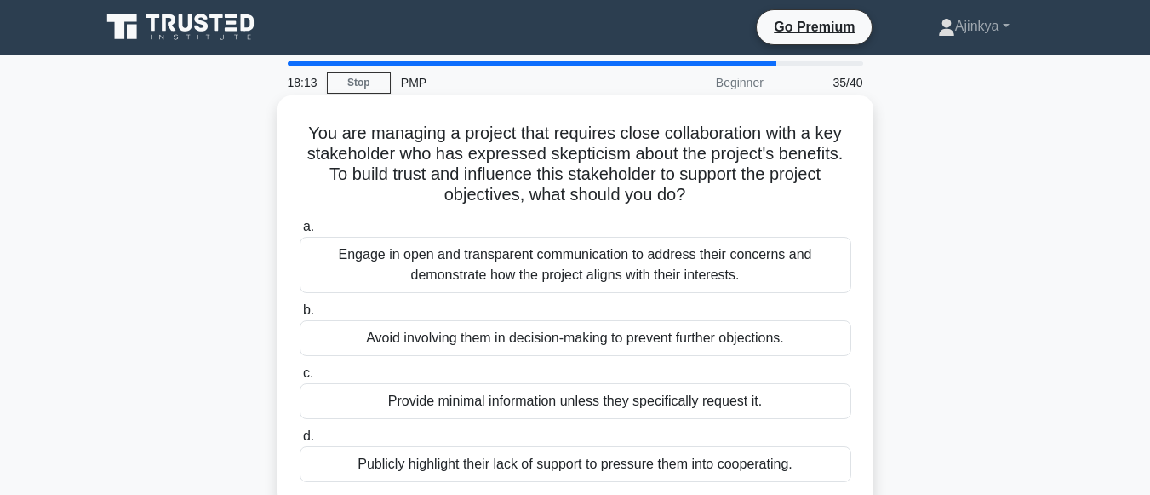
click at [457, 349] on div "Avoid involving them in decision-making to prevent further objections." at bounding box center [576, 338] width 552 height 36
click at [300, 316] on input "b. Avoid involving them in decision-making to prevent further objections." at bounding box center [300, 310] width 0 height 11
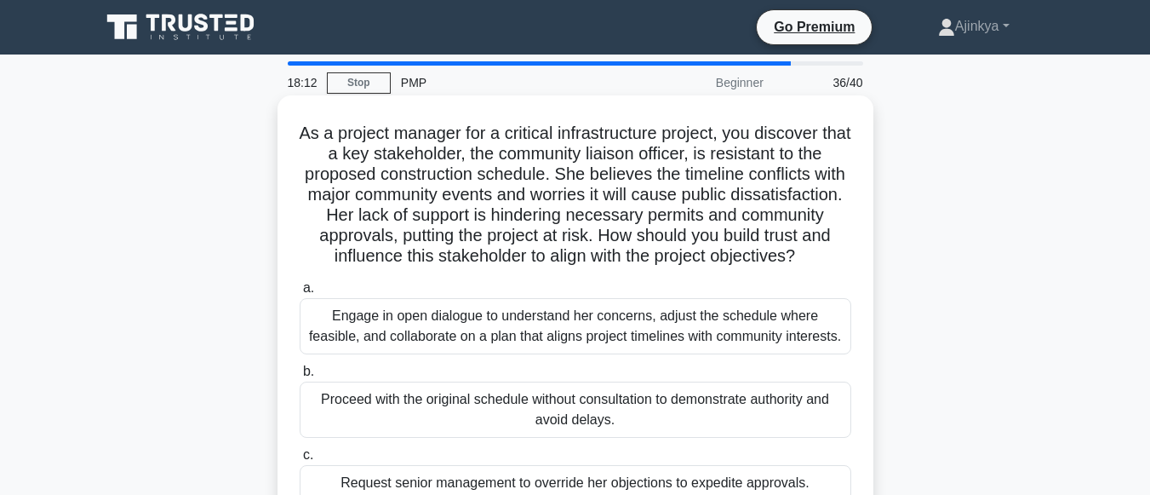
click at [427, 343] on div "Engage in open dialogue to understand her concerns, adjust the schedule where f…" at bounding box center [576, 326] width 552 height 56
click at [300, 294] on input "a. Engage in open dialogue to understand her concerns, adjust the schedule wher…" at bounding box center [300, 288] width 0 height 11
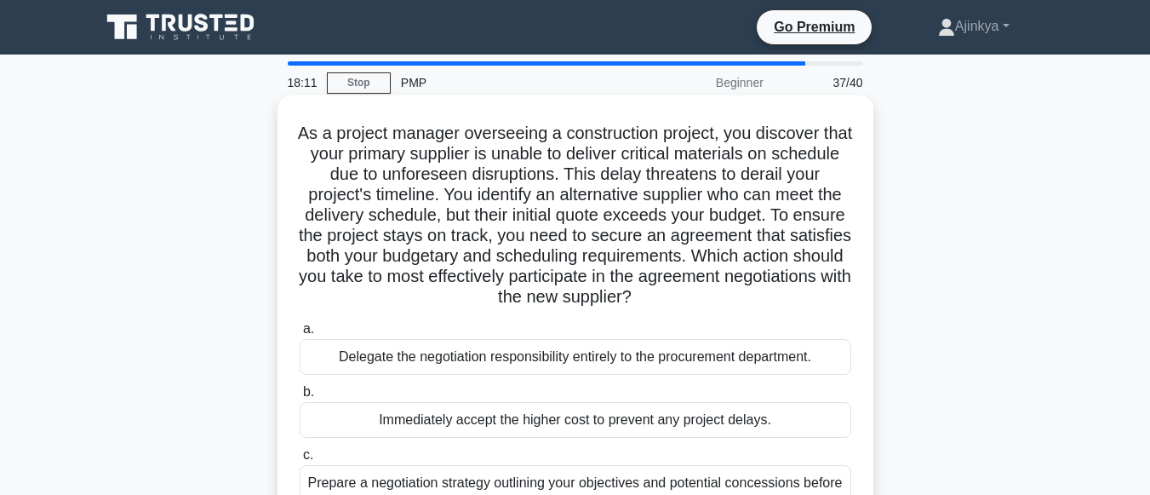
click at [440, 360] on div "Delegate the negotiation responsibility entirely to the procurement department." at bounding box center [576, 357] width 552 height 36
click at [300, 335] on input "a. Delegate the negotiation responsibility entirely to the procurement departme…" at bounding box center [300, 329] width 0 height 11
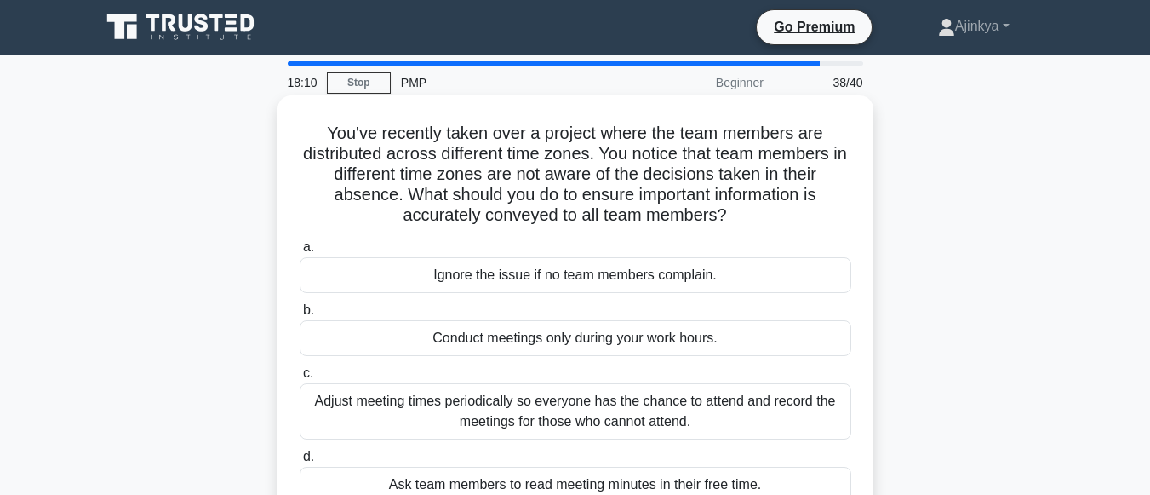
click at [440, 433] on div "Adjust meeting times periodically so everyone has the chance to attend and reco…" at bounding box center [576, 411] width 552 height 56
click at [300, 379] on input "c. Adjust meeting times periodically so everyone has the chance to attend and r…" at bounding box center [300, 373] width 0 height 11
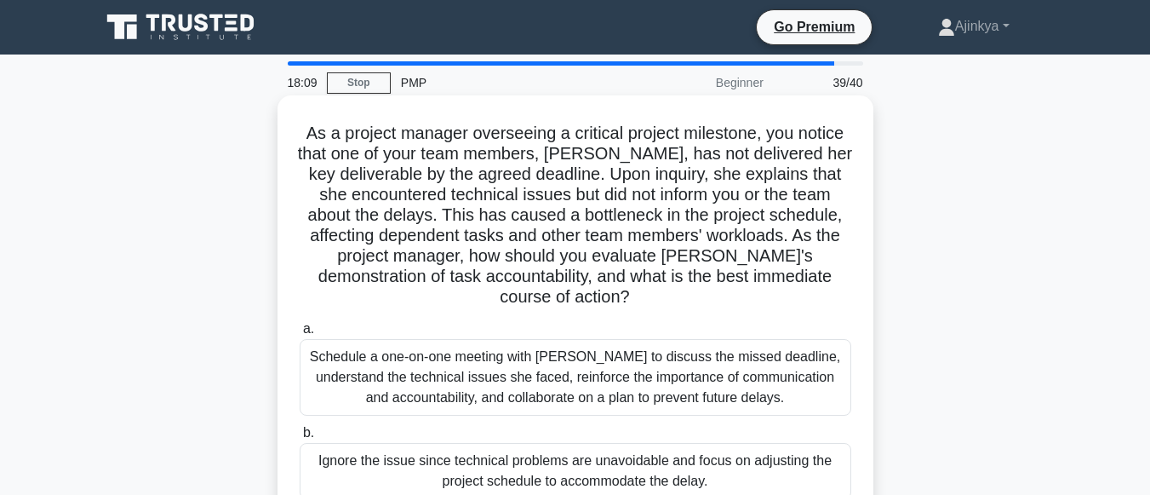
click at [442, 467] on div "Ignore the issue since technical problems are unavoidable and focus on adjustin…" at bounding box center [576, 471] width 552 height 56
click at [300, 438] on input "b. Ignore the issue since technical problems are unavoidable and focus on adjus…" at bounding box center [300, 432] width 0 height 11
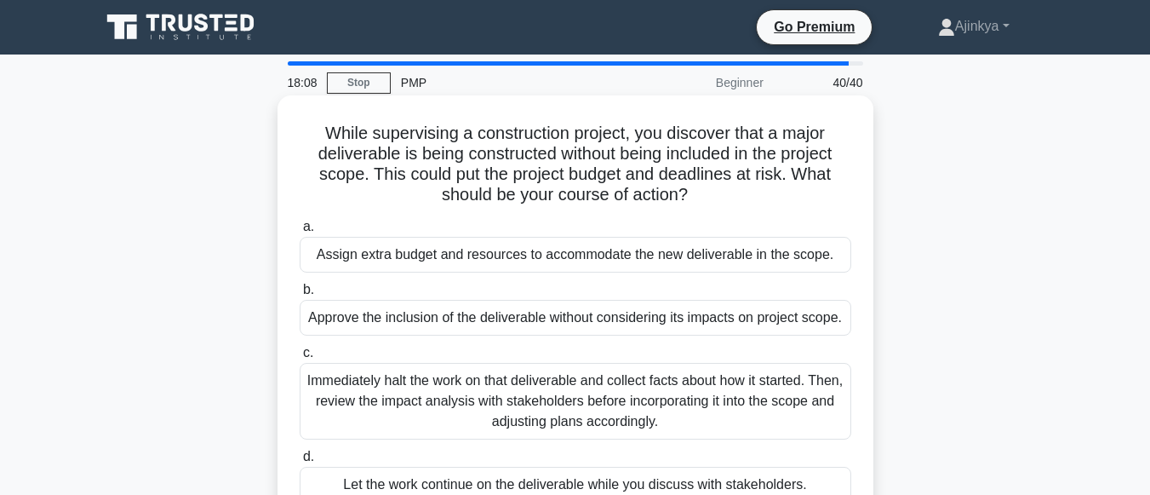
click at [437, 439] on div "Immediately halt the work on that deliverable and collect facts about how it st…" at bounding box center [576, 401] width 552 height 77
click at [300, 358] on input "c. Immediately halt the work on that deliverable and collect facts about how it…" at bounding box center [300, 352] width 0 height 11
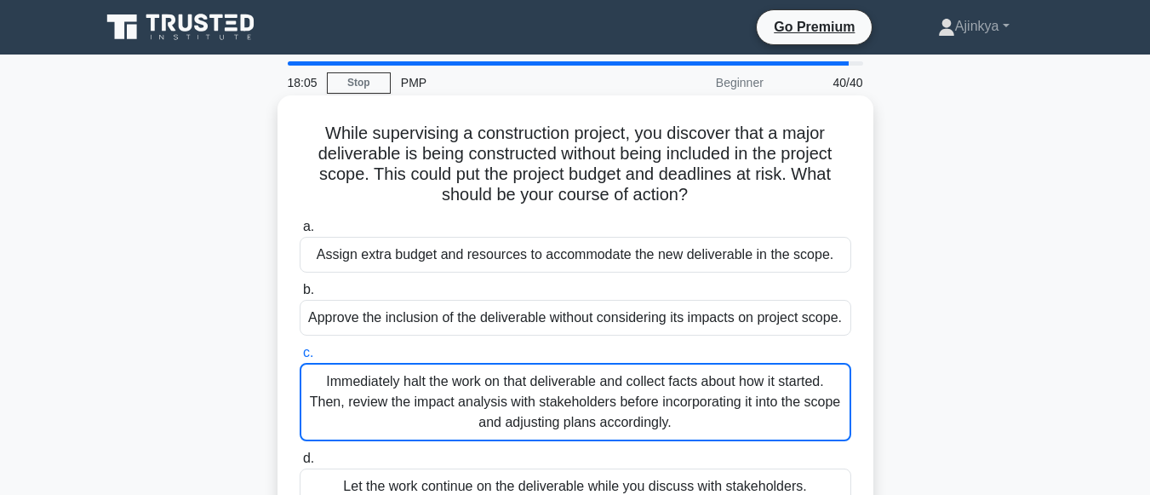
click at [644, 244] on div "Assign extra budget and resources to accommodate the new deliverable in the sco…" at bounding box center [576, 255] width 552 height 36
click at [300, 232] on input "a. Assign extra budget and resources to accommodate the new deliverable in the …" at bounding box center [300, 226] width 0 height 11
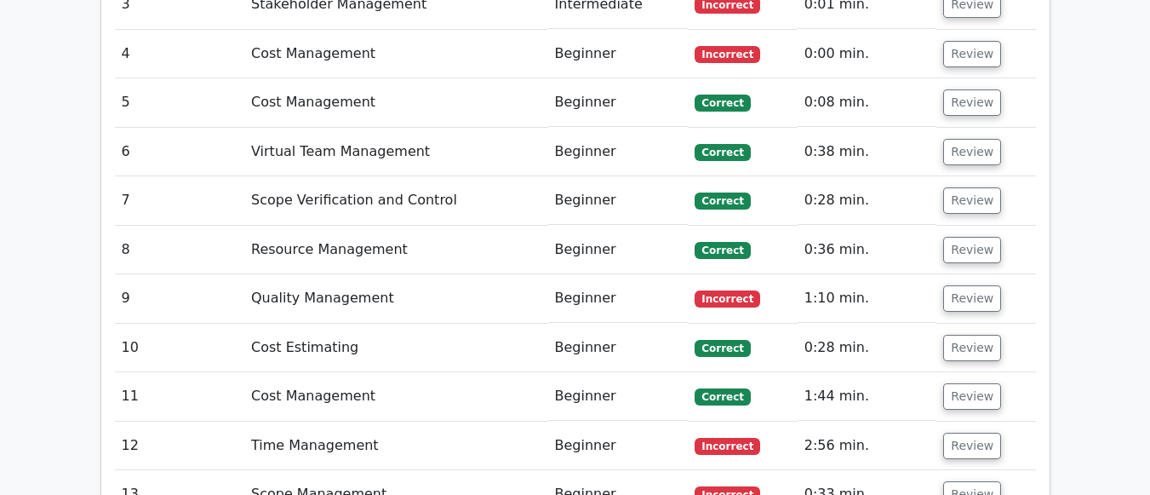
scroll to position [2609, 0]
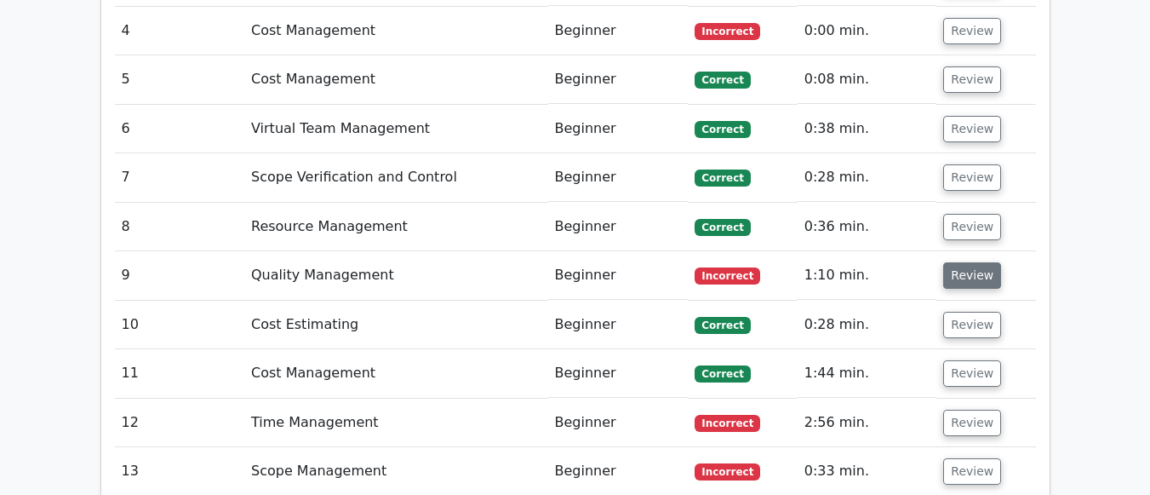
click at [972, 262] on button "Review" at bounding box center [972, 275] width 58 height 26
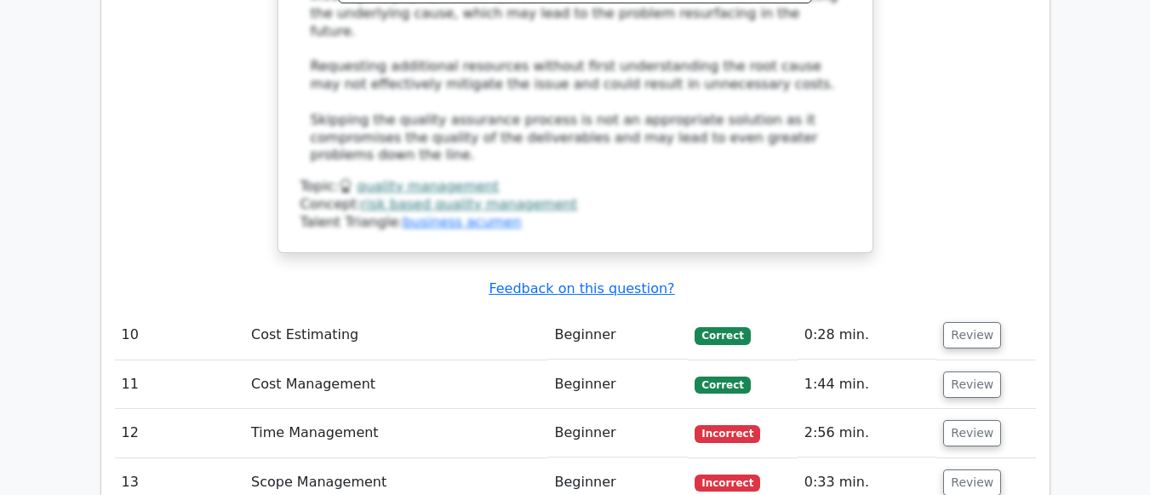
scroll to position [3669, 0]
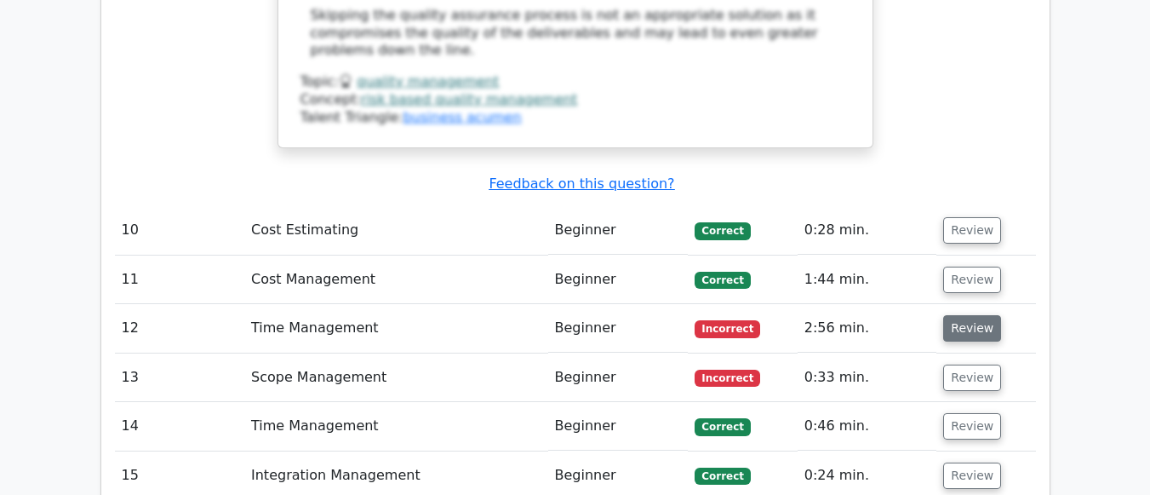
click at [977, 315] on button "Review" at bounding box center [972, 328] width 58 height 26
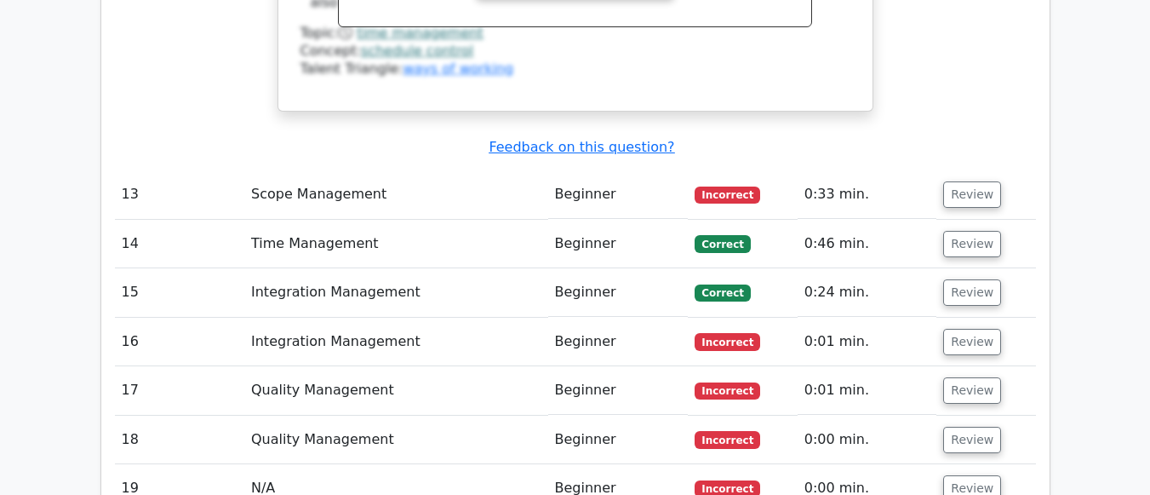
scroll to position [4870, 0]
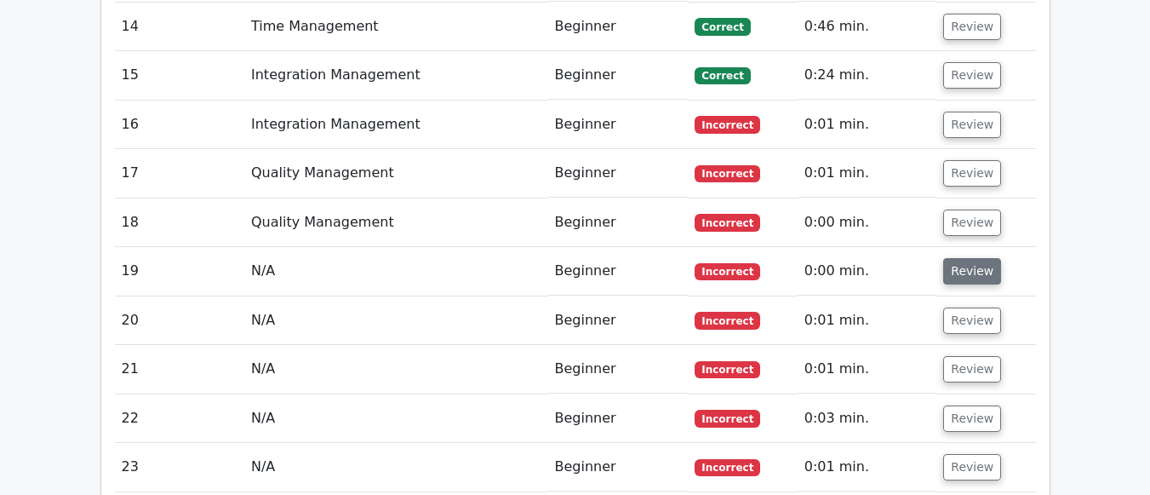
click at [982, 258] on button "Review" at bounding box center [972, 271] width 58 height 26
click at [962, 258] on button "Review" at bounding box center [972, 271] width 58 height 26
click at [977, 258] on button "Review" at bounding box center [972, 271] width 58 height 26
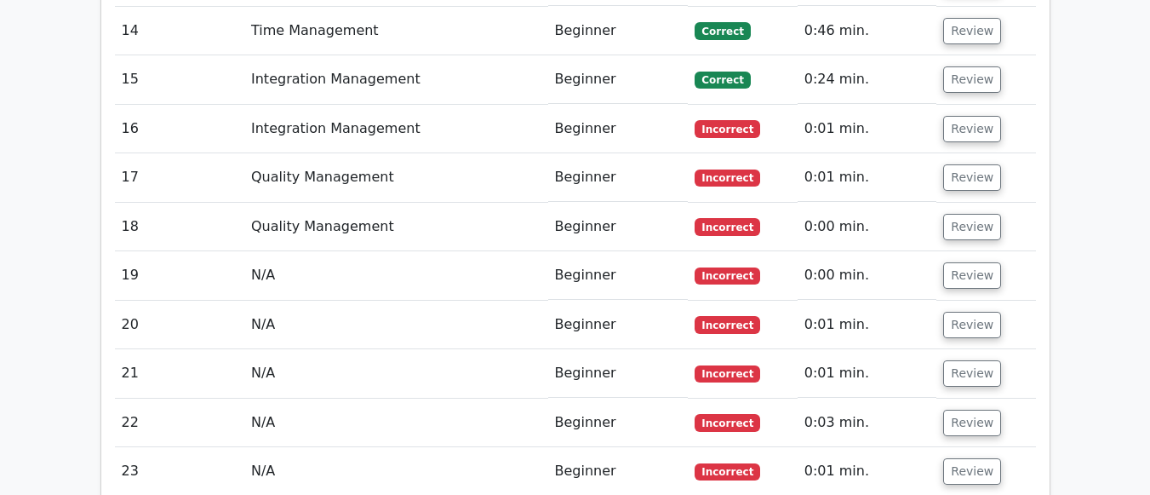
scroll to position [4437, 0]
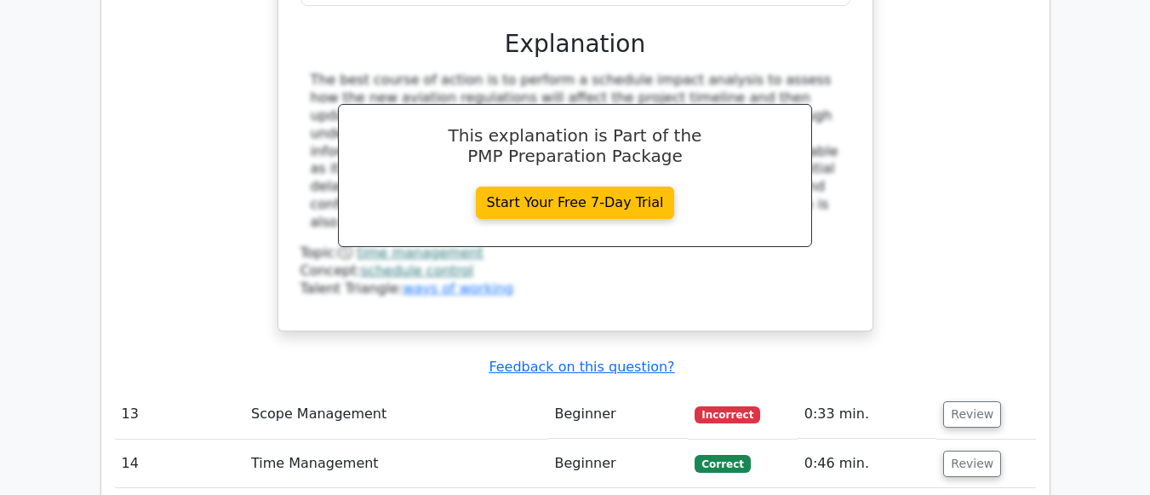
drag, startPoint x: 1144, startPoint y: 337, endPoint x: 1162, endPoint y: 198, distance: 139.9
drag, startPoint x: 1148, startPoint y: 341, endPoint x: 1128, endPoint y: 446, distance: 106.5
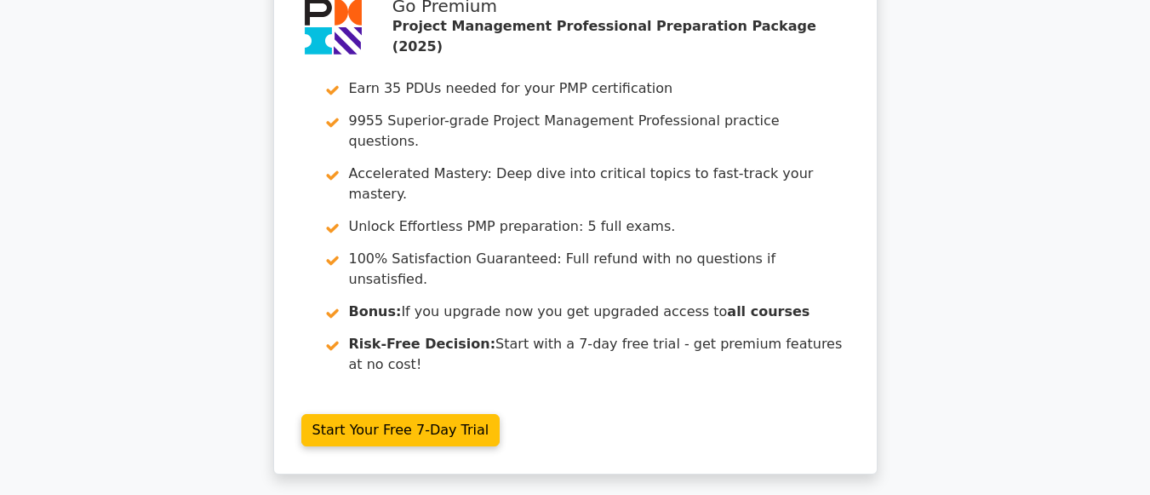
scroll to position [0, 0]
